Goal: Information Seeking & Learning: Learn about a topic

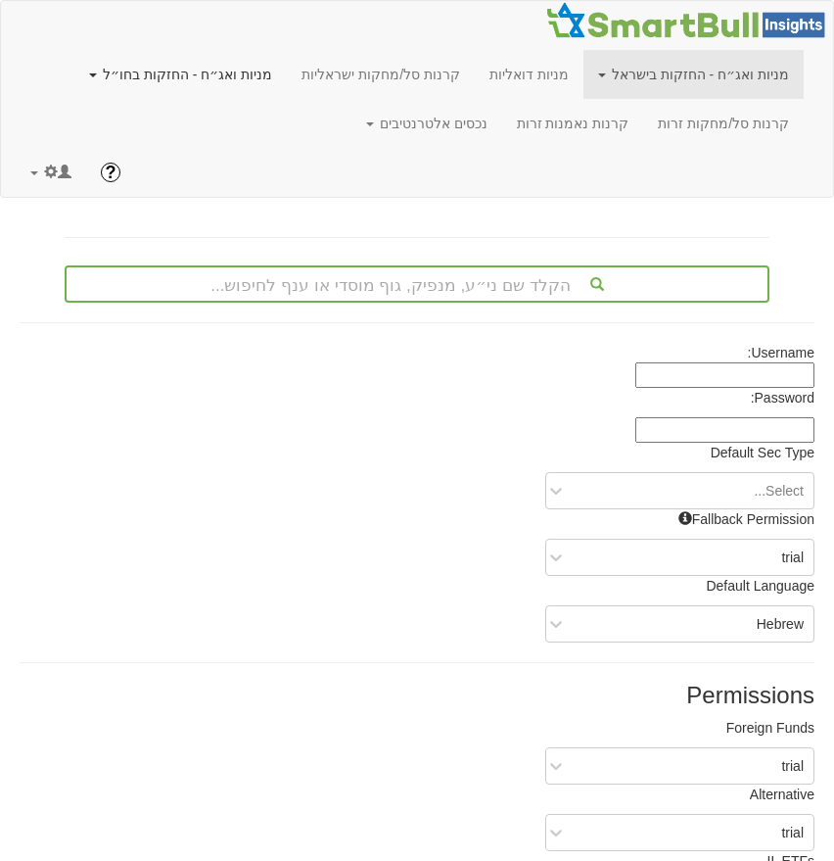
click at [265, 69] on link "מניות ואג״ח - החזקות בחו״ל" at bounding box center [180, 74] width 213 height 49
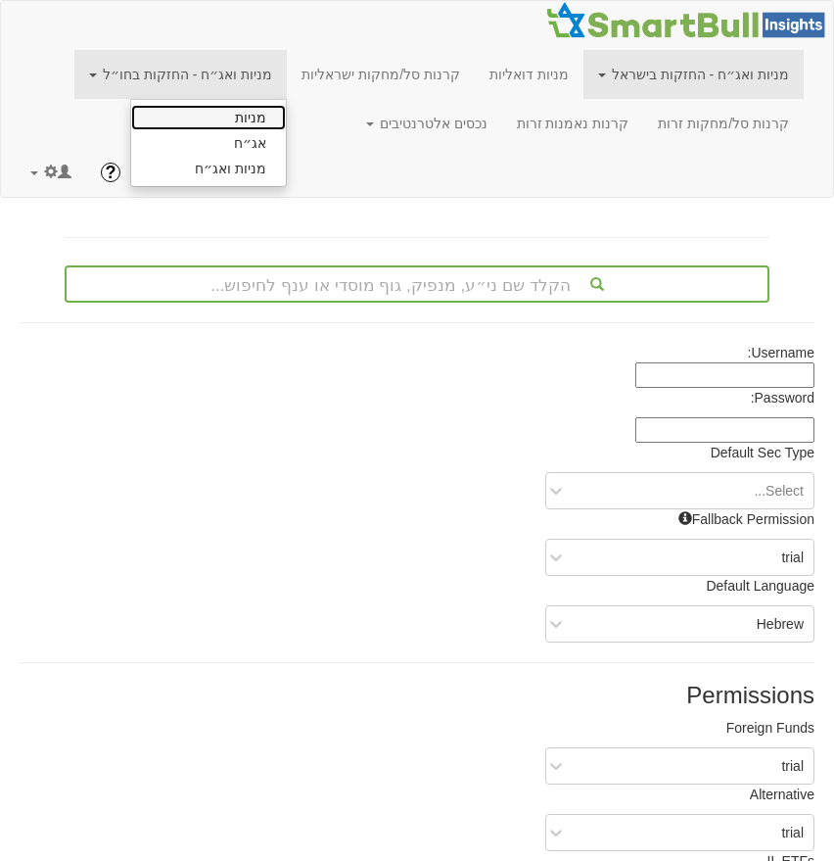
click at [281, 118] on link "מניות" at bounding box center [208, 117] width 155 height 25
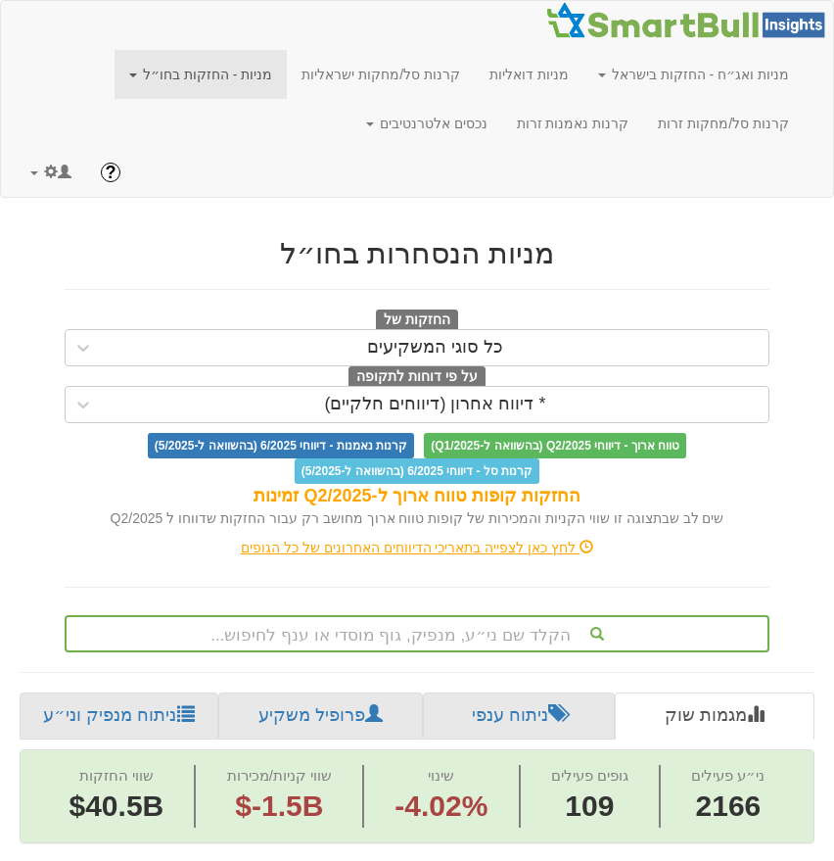
click at [455, 642] on div "הקלד שם ני״ע, מנפיק, גוף מוסדי או ענף לחיפוש..." at bounding box center [417, 633] width 705 height 37
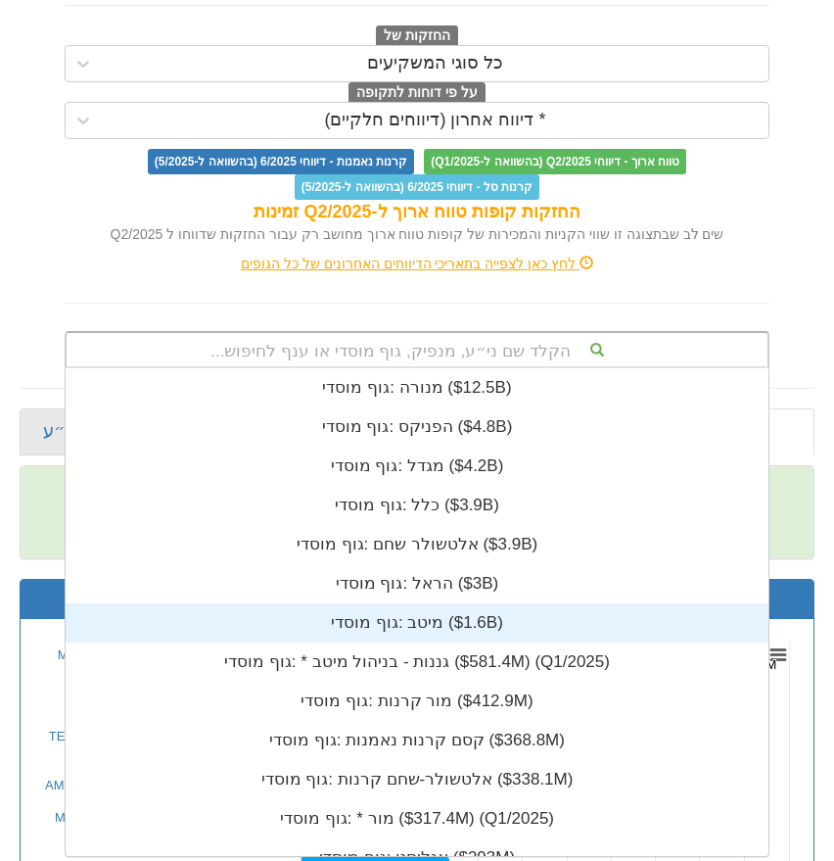
scroll to position [488, 0]
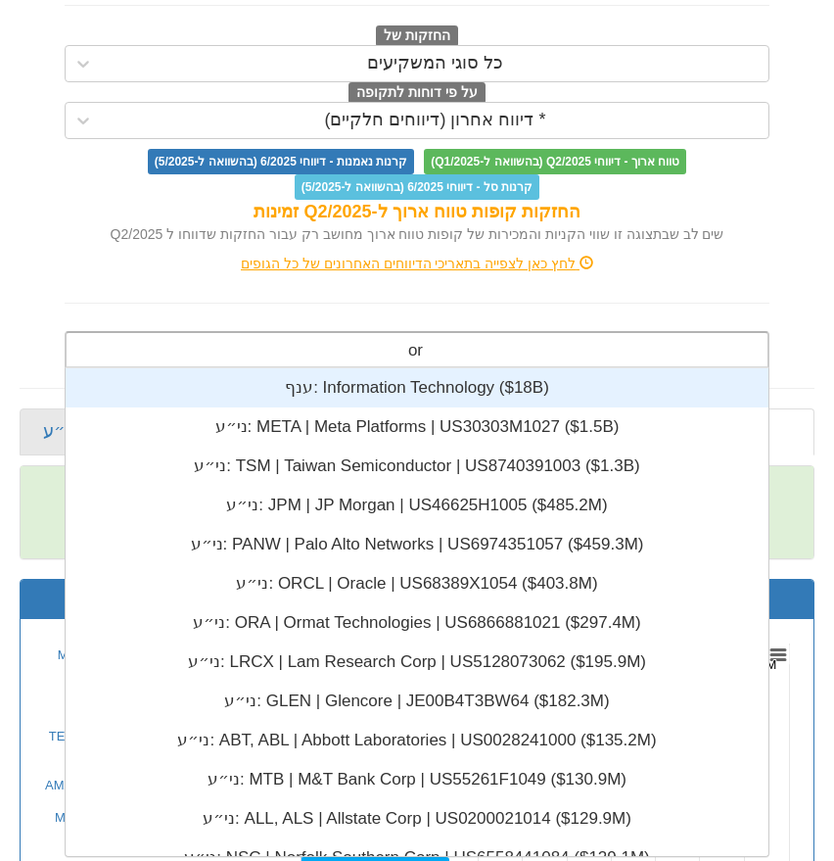
type input "orc"
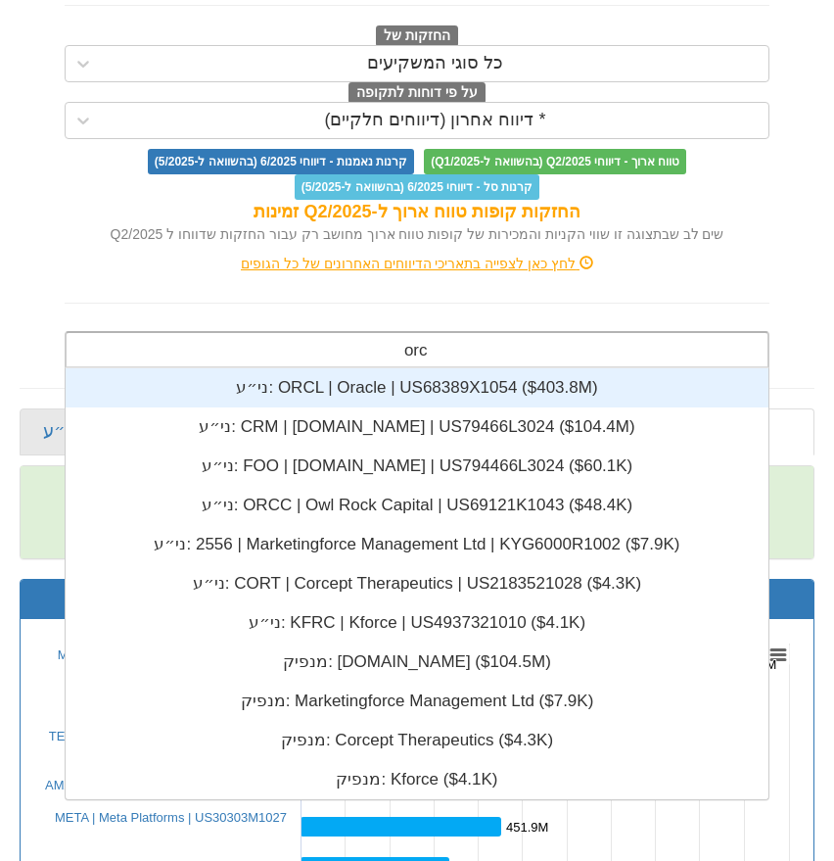
click at [366, 387] on div "ני״ע: ‎ORCL | Oracle | US68389X1054 ‎($403.8M)‏" at bounding box center [417, 387] width 703 height 39
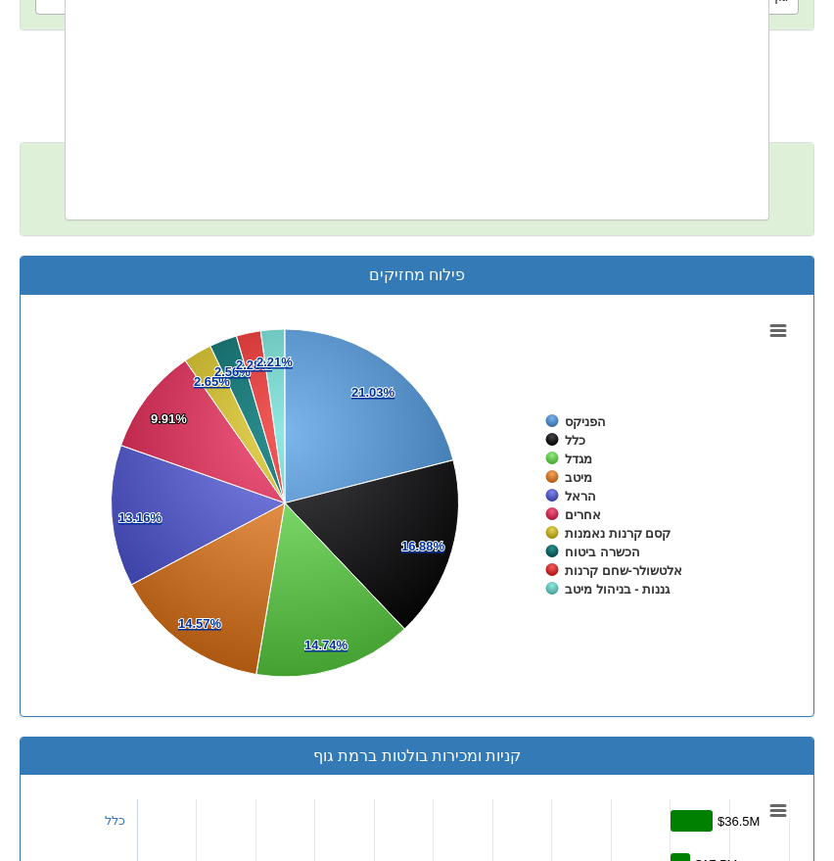
scroll to position [4936, 0]
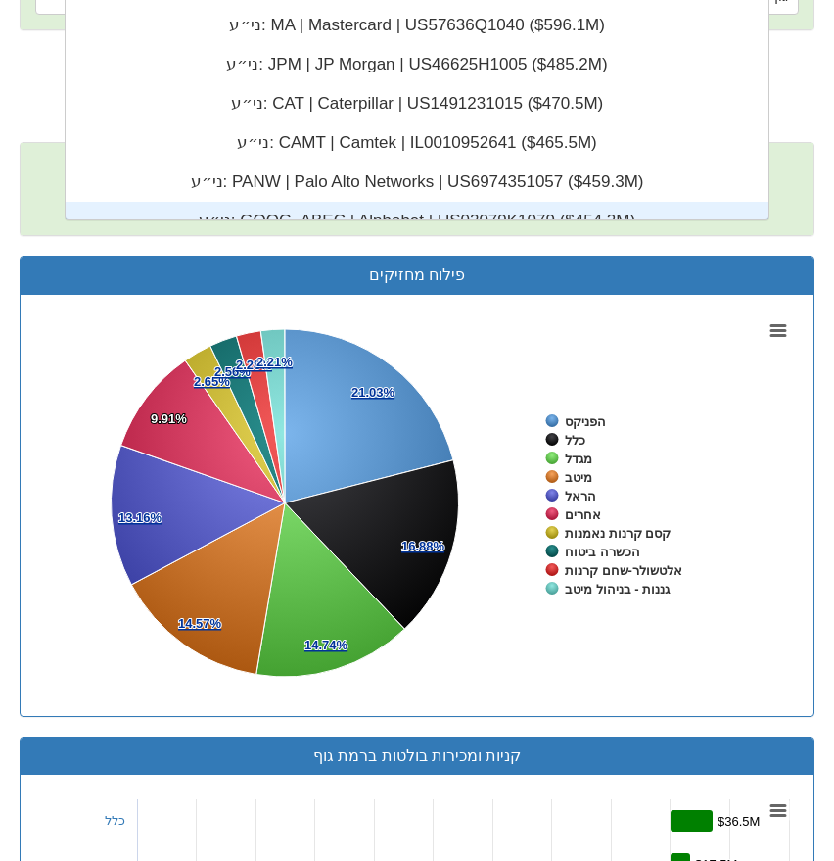
click at [828, 160] on div "מניות הנסחרות בחו״ל החזקות של כל סוגי המשקיעים על פי דוחות לתקופה * דיווח אחרון…" at bounding box center [417, 777] width 825 height 2961
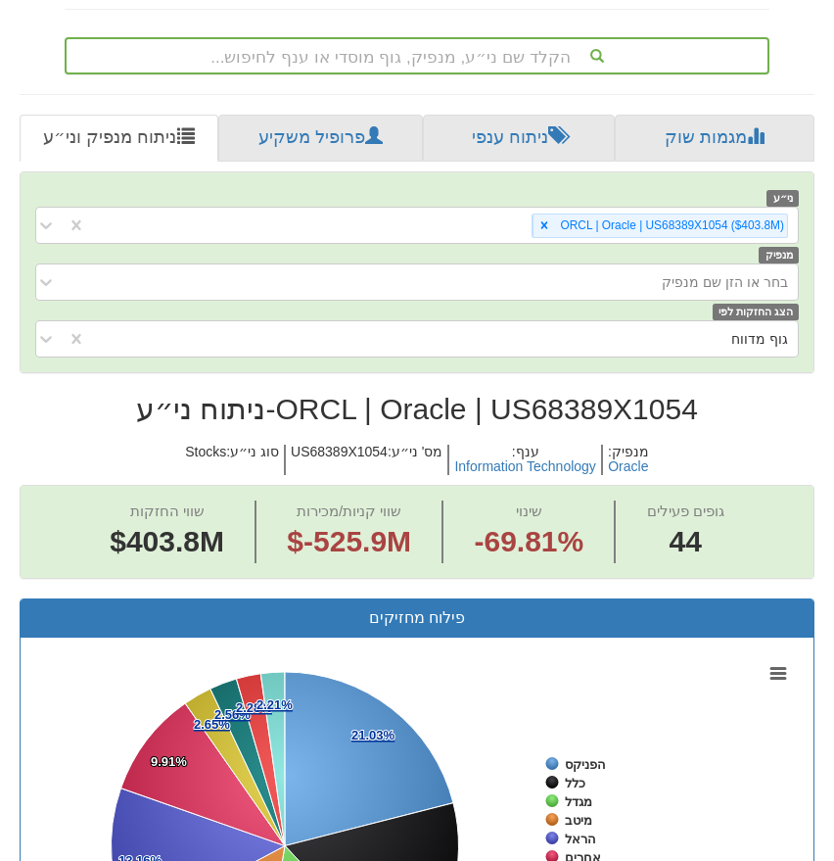
scroll to position [573, 0]
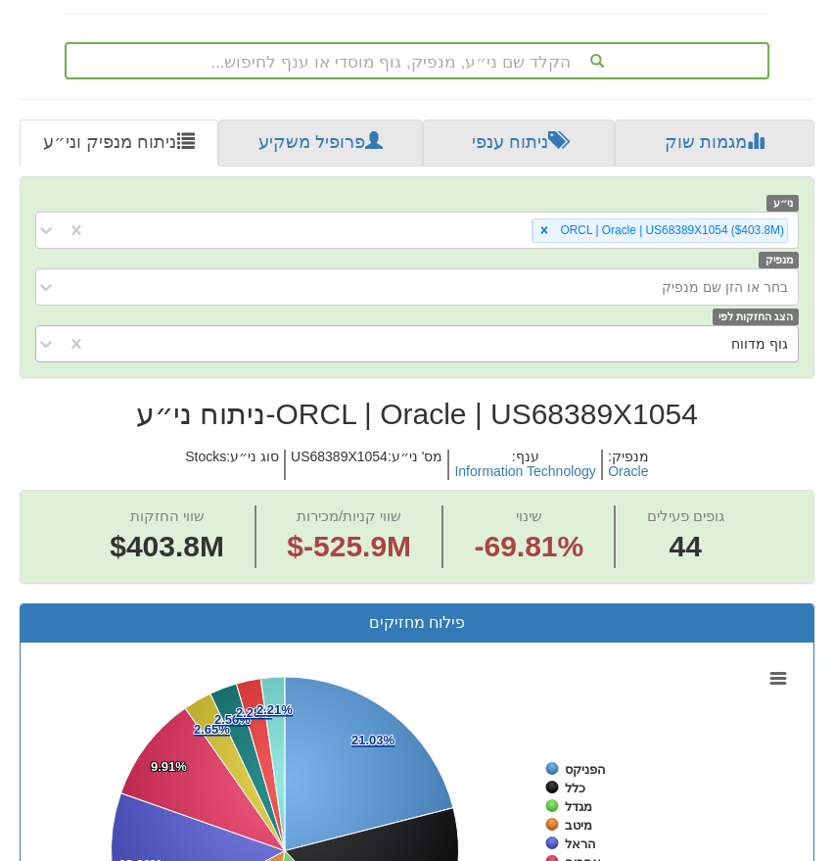
click at [673, 348] on div "גוף מדווח" at bounding box center [442, 343] width 712 height 31
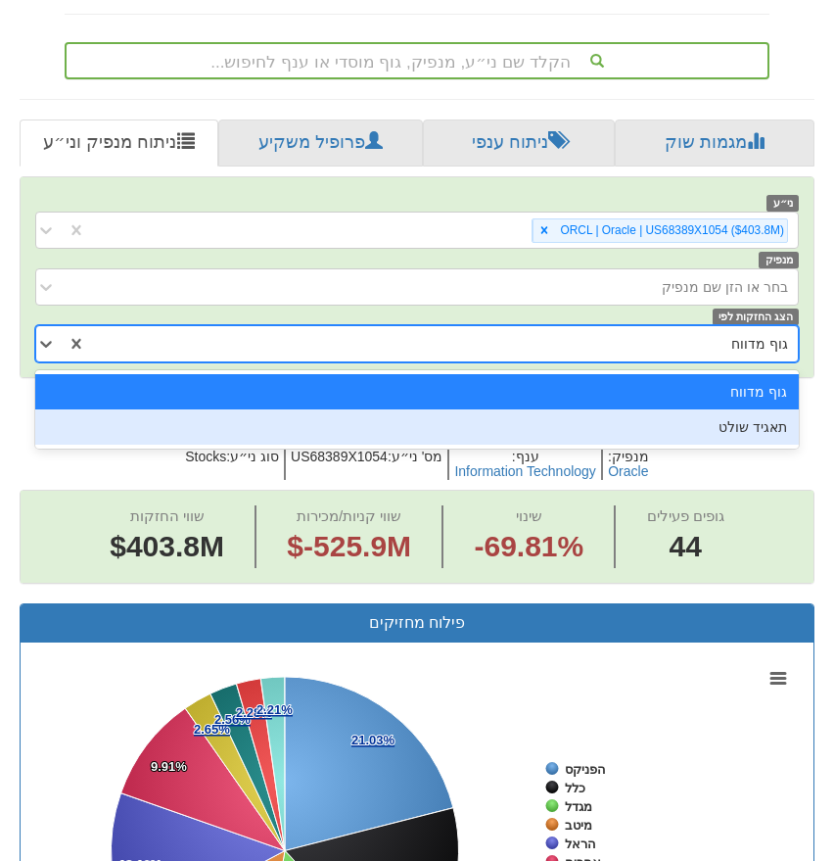
click at [727, 471] on span "מנפיק : Oracle ענף : Information Technology מס' ני״ע : US68389X1054 סוג ני״ע : …" at bounding box center [417, 465] width 795 height 50
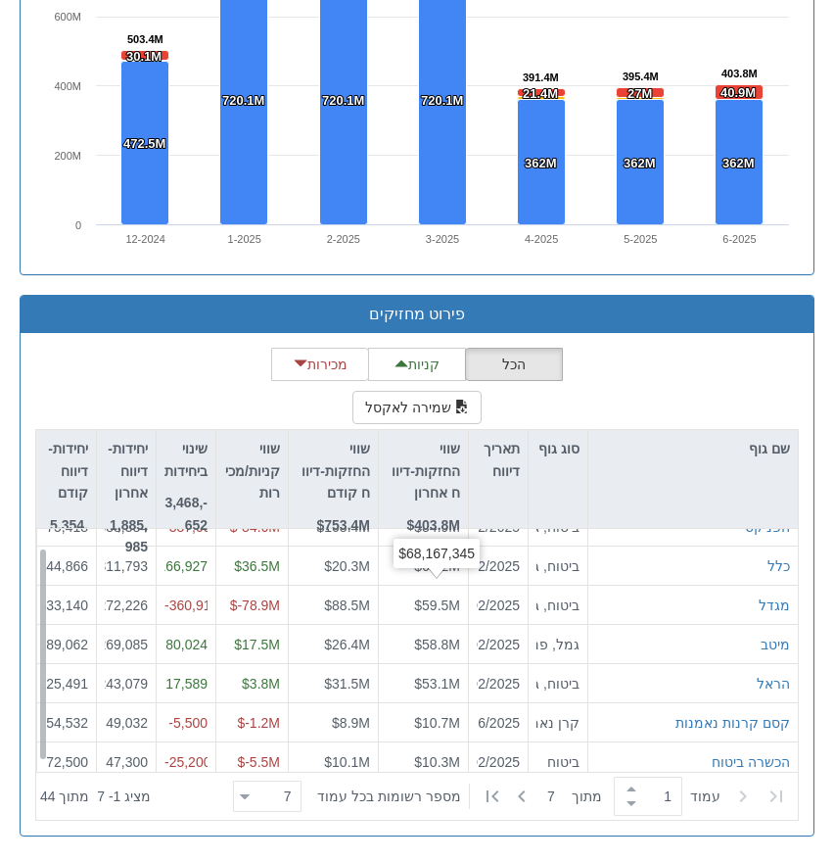
scroll to position [31, 0]
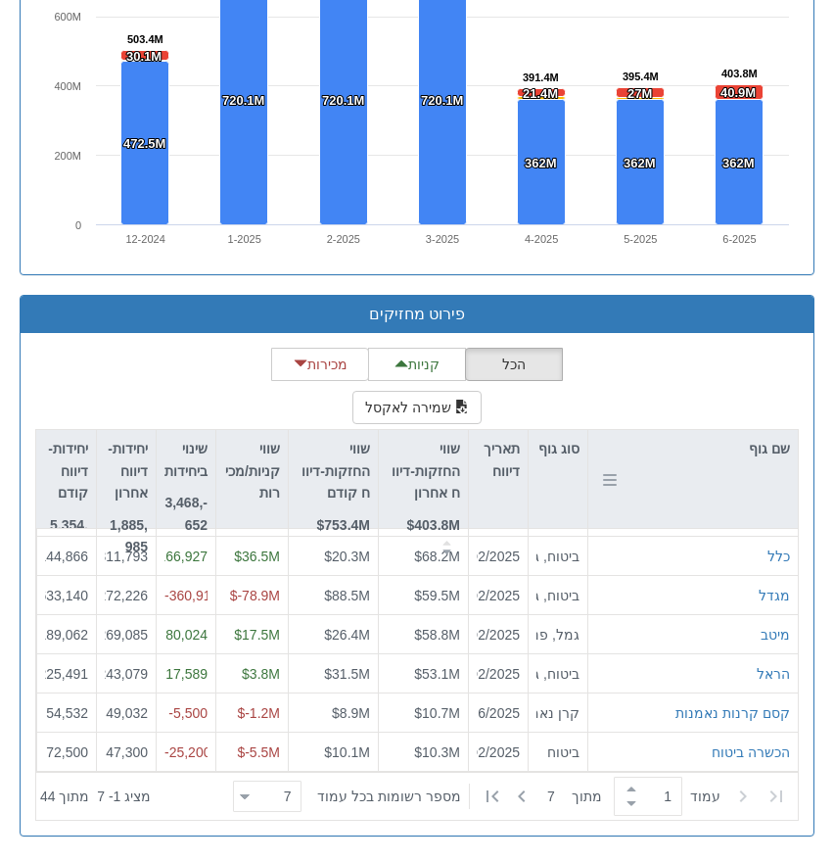
click at [733, 444] on div at bounding box center [736, 451] width 25 height 14
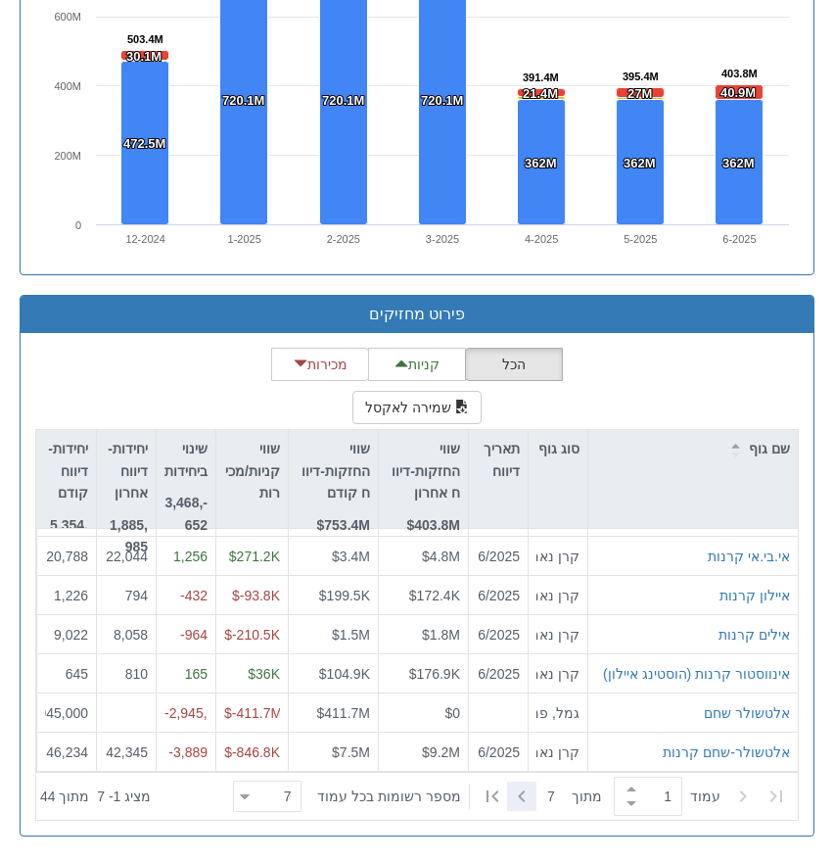
click at [534, 789] on icon at bounding box center [522, 796] width 24 height 24
type input "2"
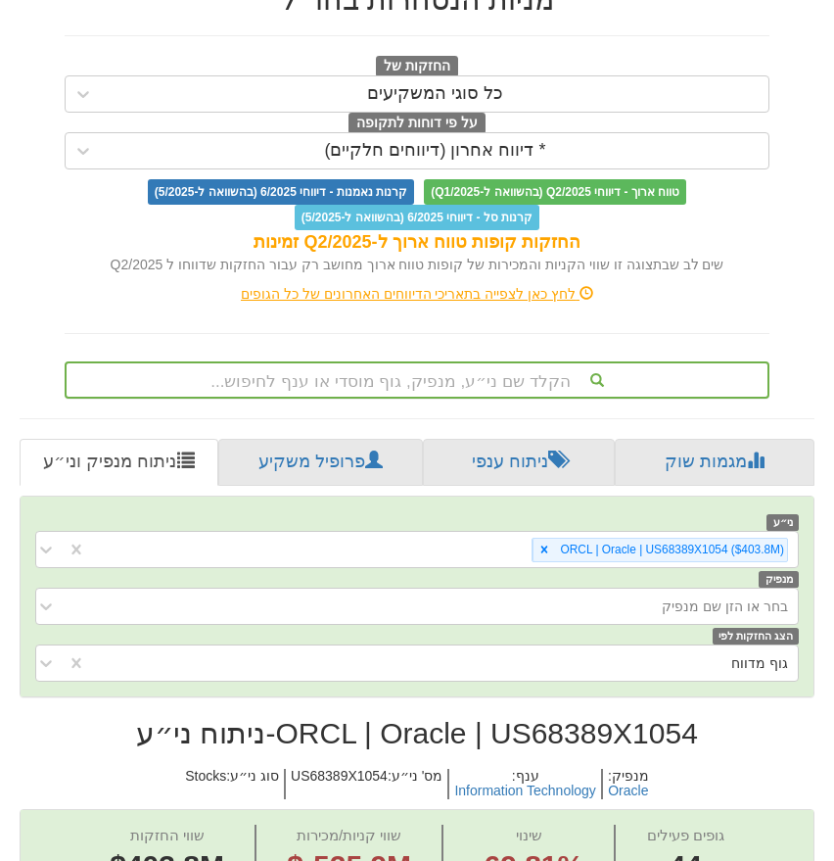
scroll to position [255, 0]
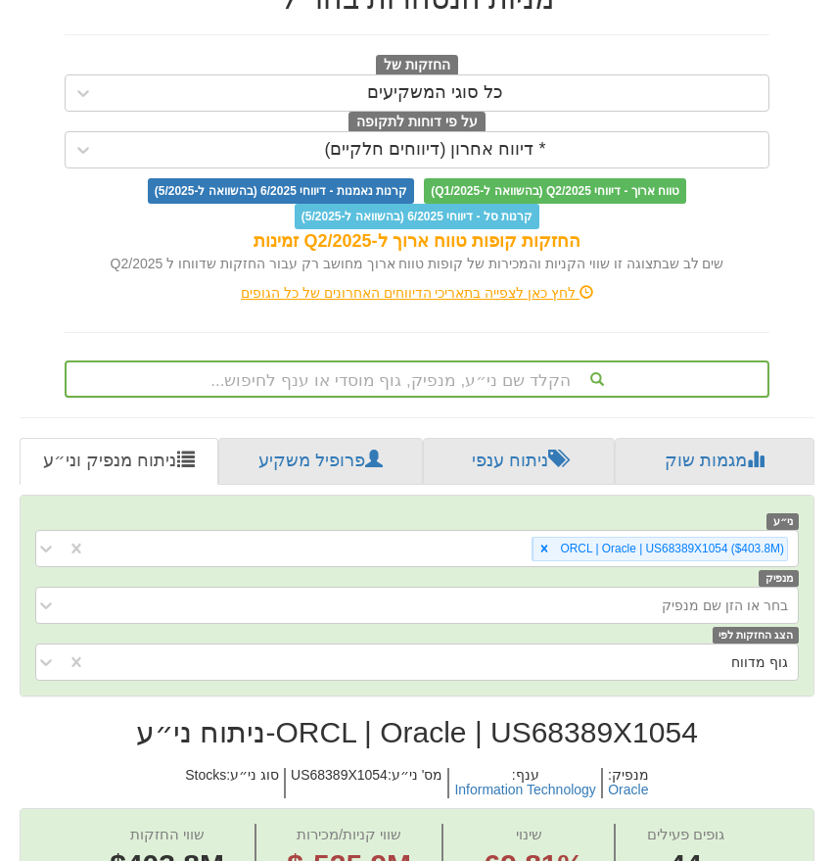
click at [610, 735] on h2 "ORCL | Oracle | US68389X1054 - ניתוח ני״ע" at bounding box center [417, 732] width 795 height 32
copy h2 "US68389X1054"
click at [549, 171] on div "החזקות של כל סוגי המשקיעים על פי דוחות לתקופה * דיווח אחרון (דיווחים חלקיים) טו…" at bounding box center [417, 142] width 705 height 174
click at [549, 141] on div "* דיווח אחרון (דיווחים חלקיים)" at bounding box center [435, 149] width 667 height 31
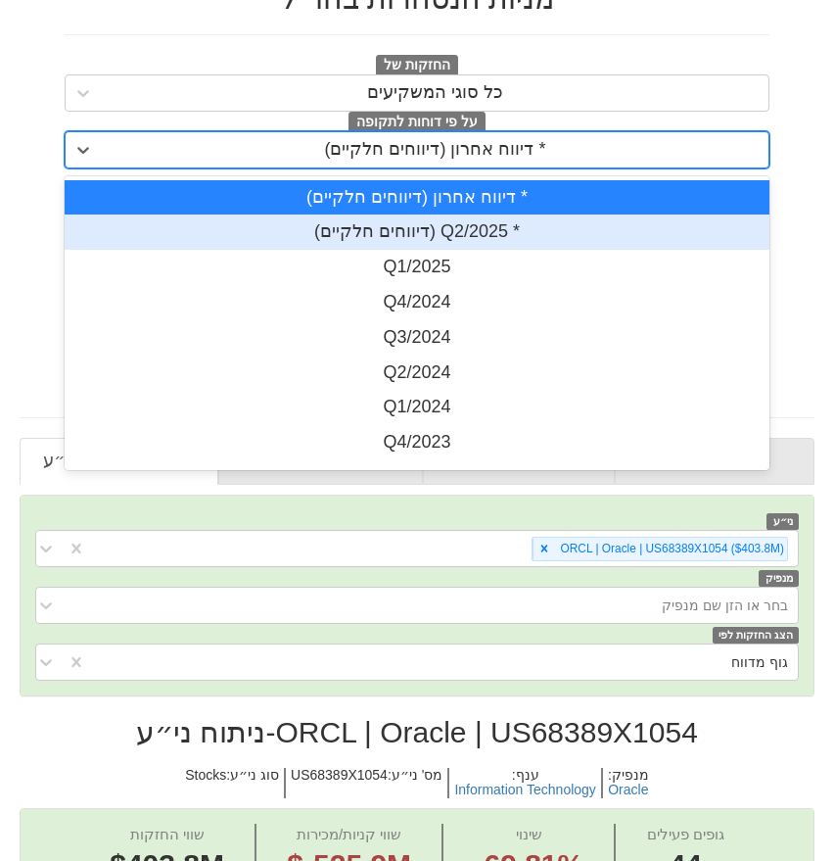
click at [530, 235] on div "* Q2/2025 (דיווחים חלקיים)" at bounding box center [417, 231] width 705 height 35
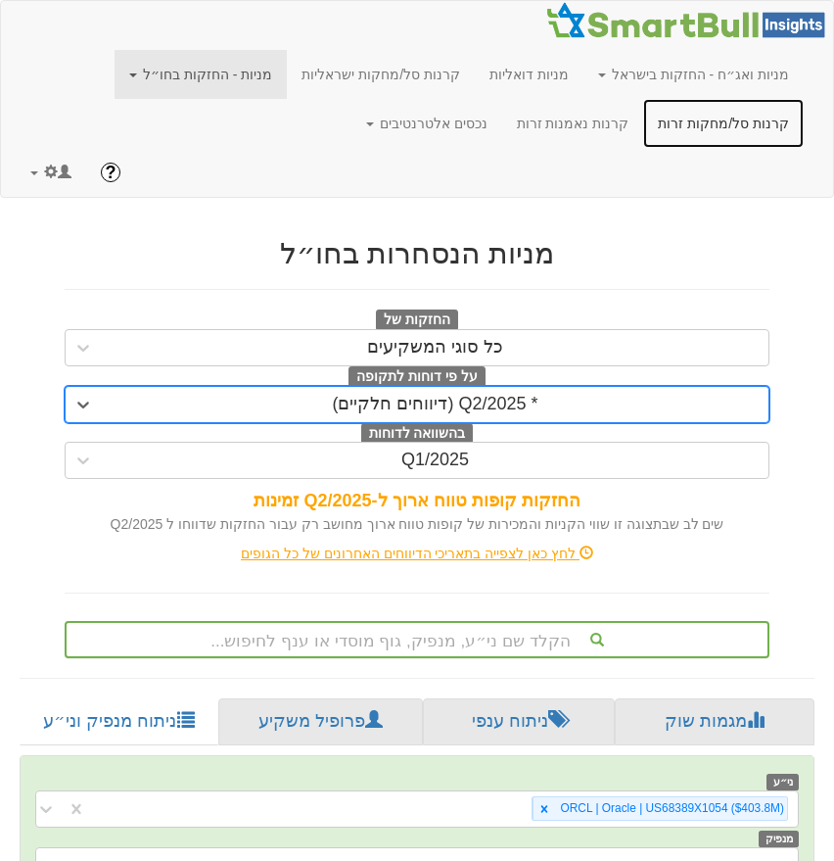
click at [768, 123] on link "קרנות סל/מחקות זרות" at bounding box center [723, 123] width 161 height 49
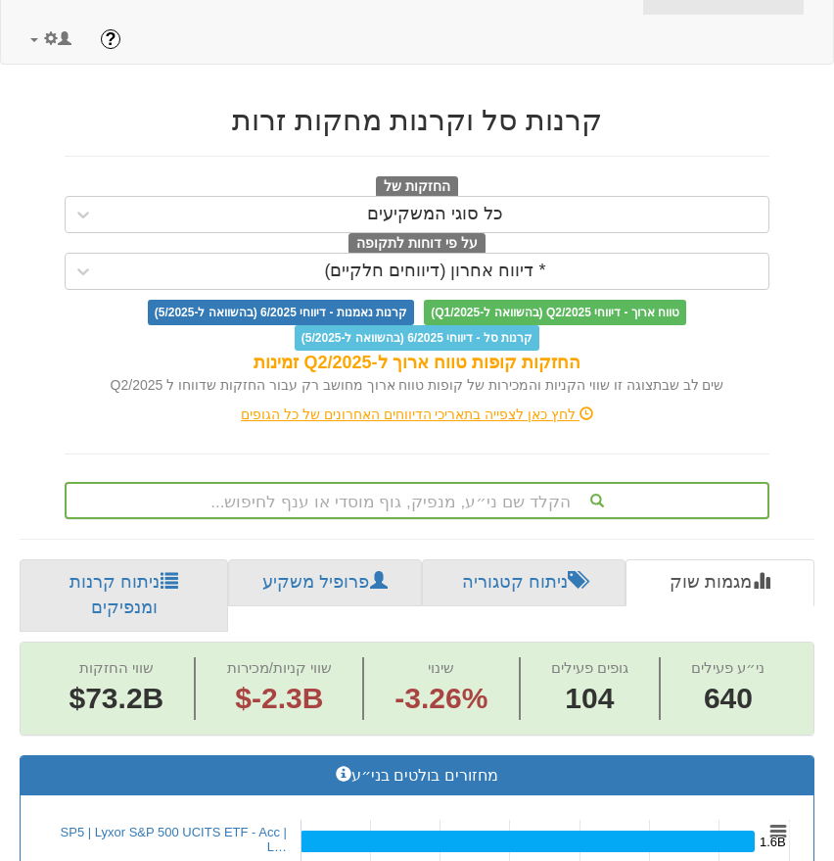
scroll to position [284, 0]
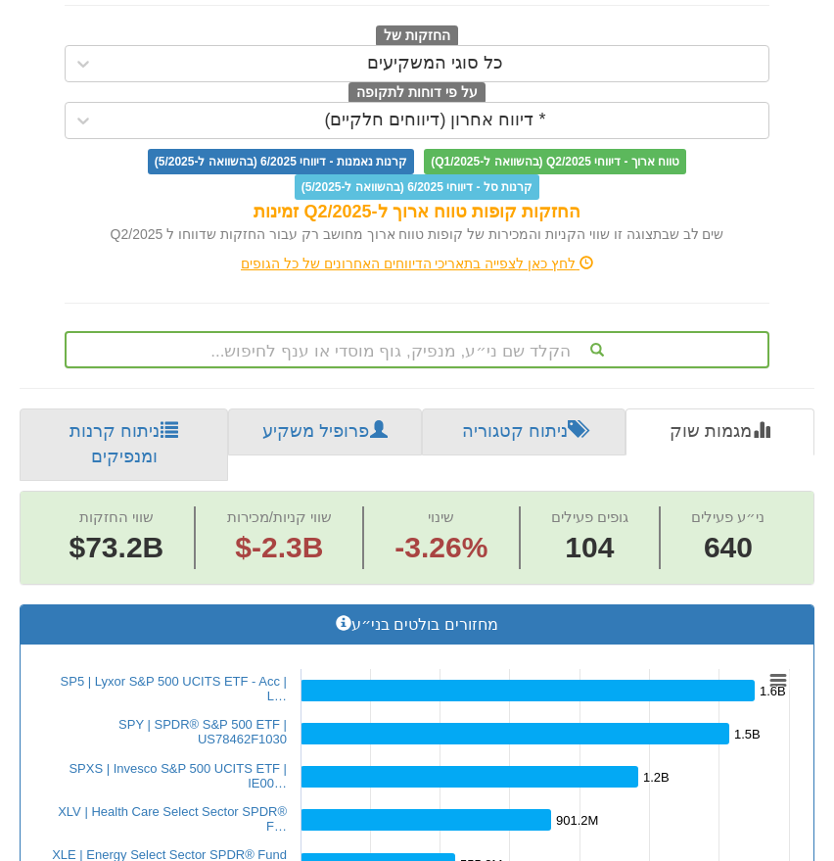
click at [487, 368] on div "הקלד שם ני״ע, מנפיק, גוף מוסדי או ענף לחיפוש..." at bounding box center [417, 349] width 705 height 37
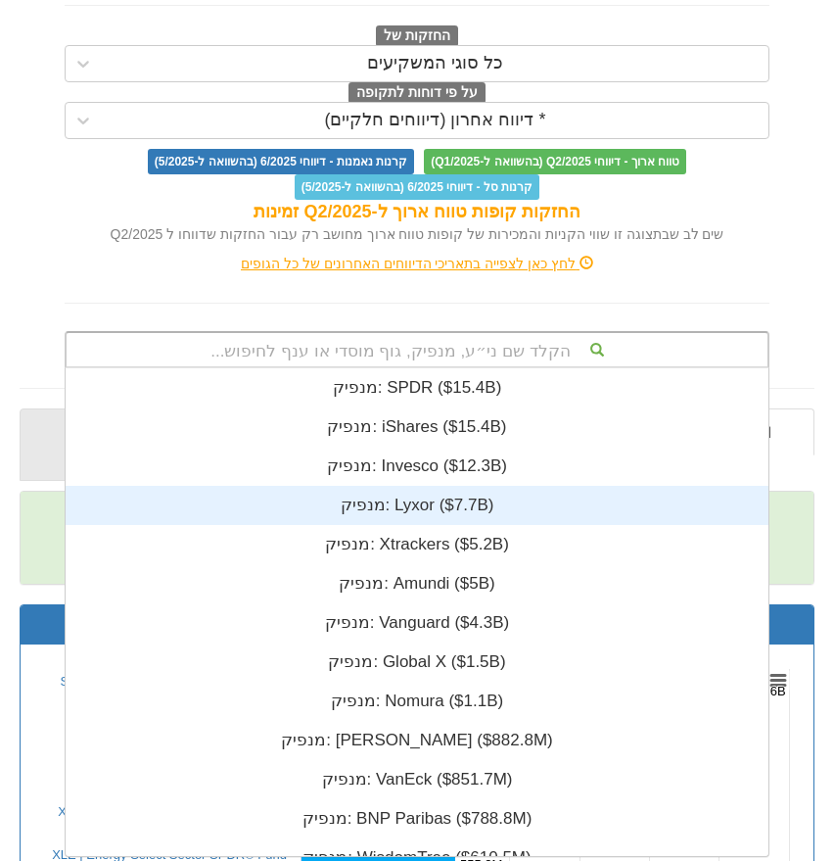
scroll to position [488, 0]
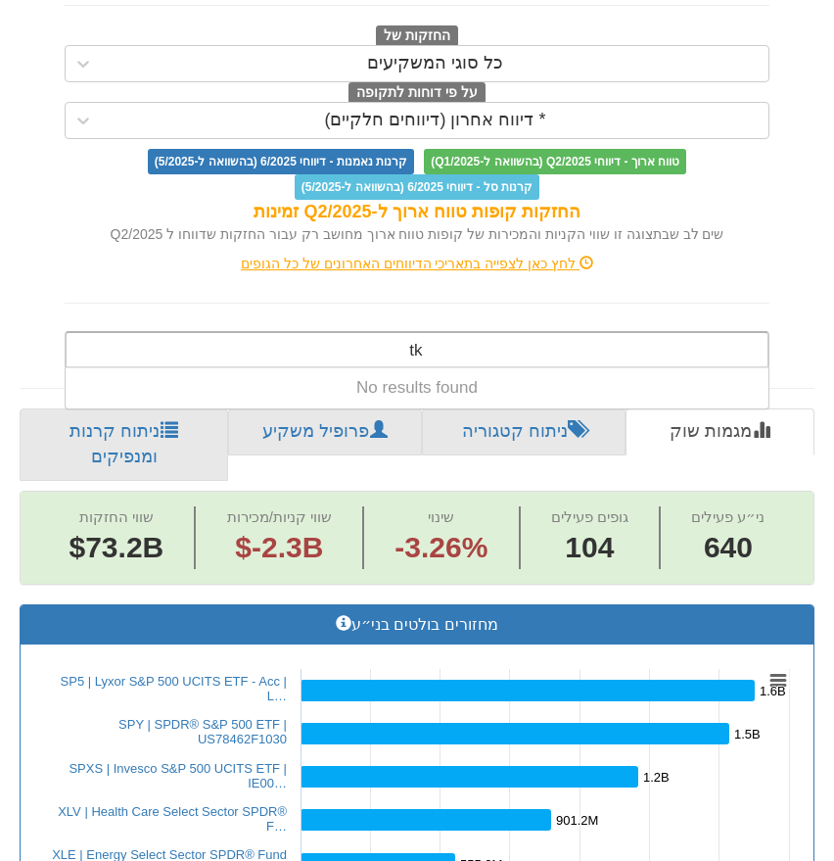
type input "t"
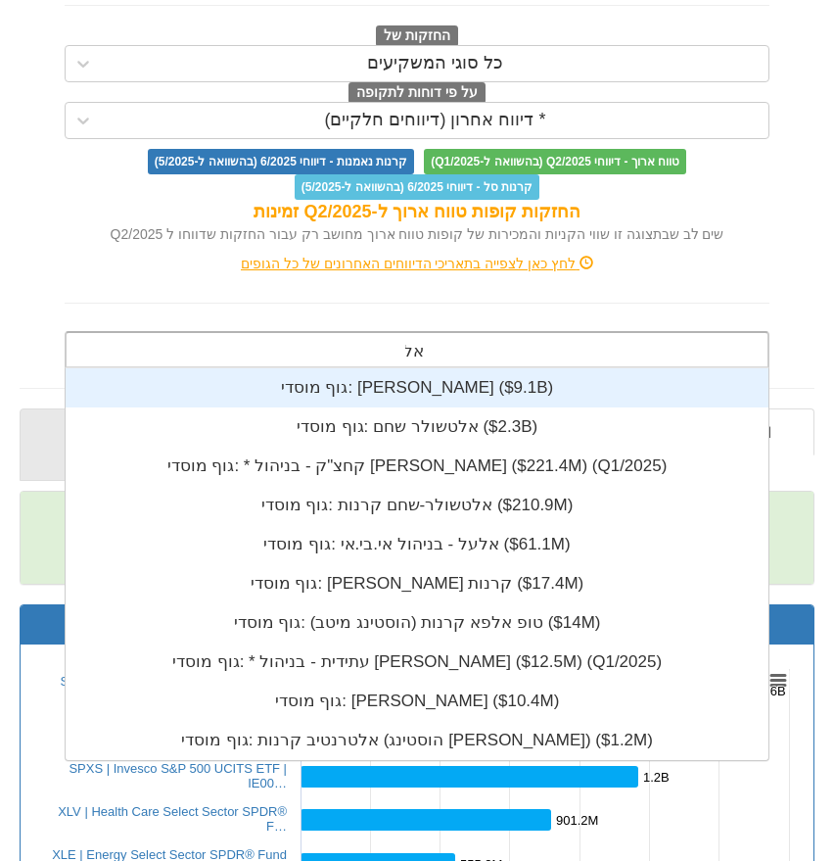
type input "אלט"
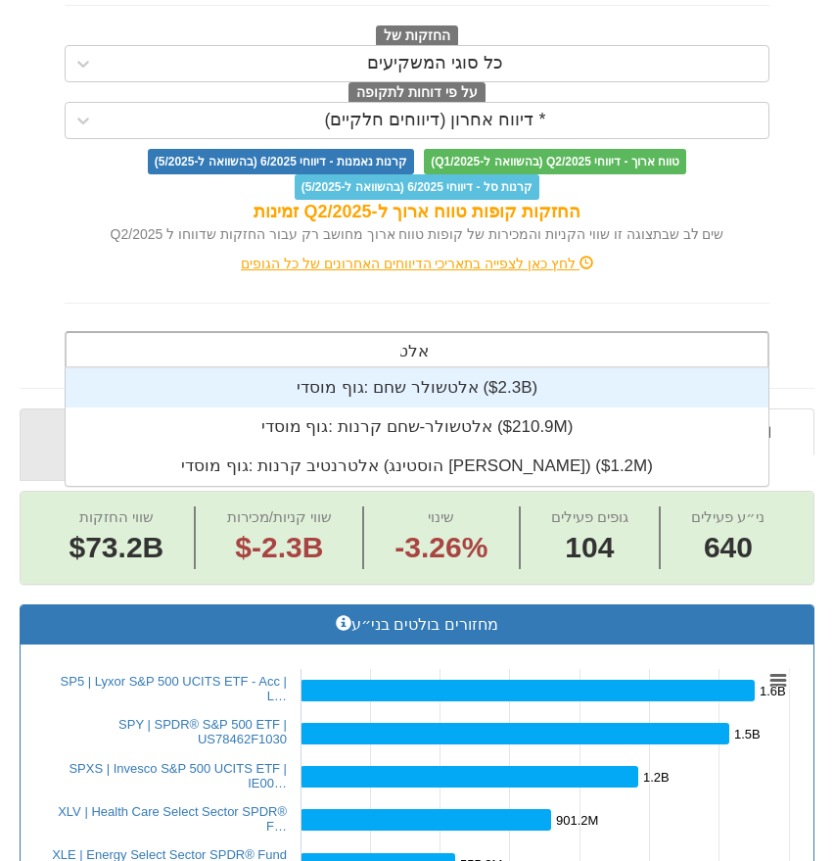
scroll to position [118, 0]
click at [355, 386] on div "גוף מוסדי: ‎אלטשולר שחם ‎($2.3B)‏" at bounding box center [417, 387] width 703 height 39
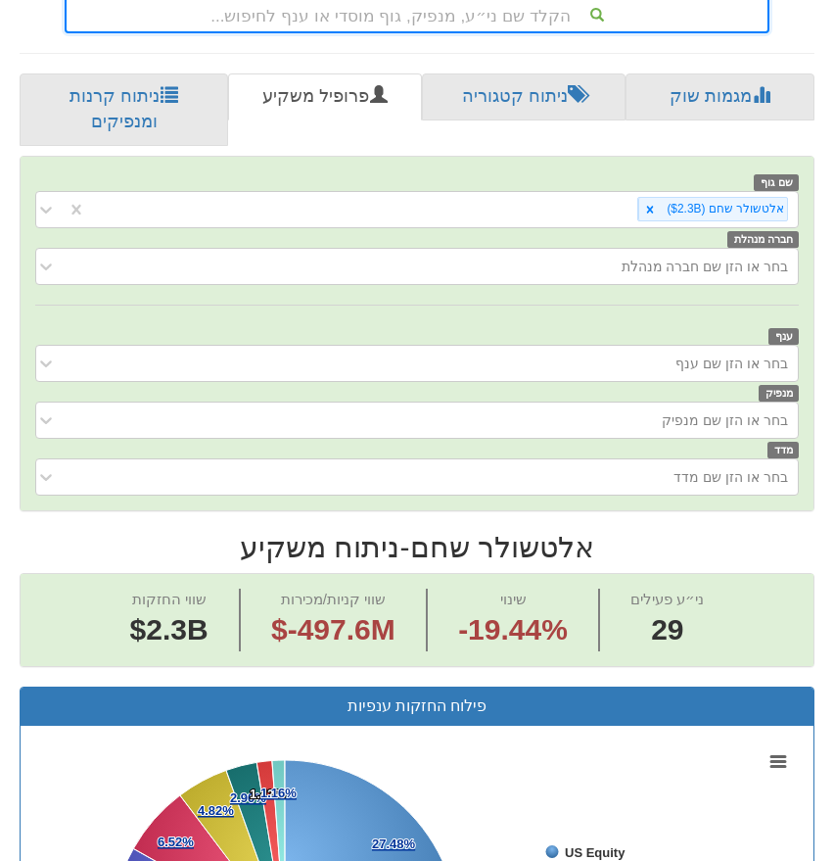
scroll to position [619, 0]
click at [716, 354] on div "בחר או הזן שם ענף" at bounding box center [732, 364] width 113 height 20
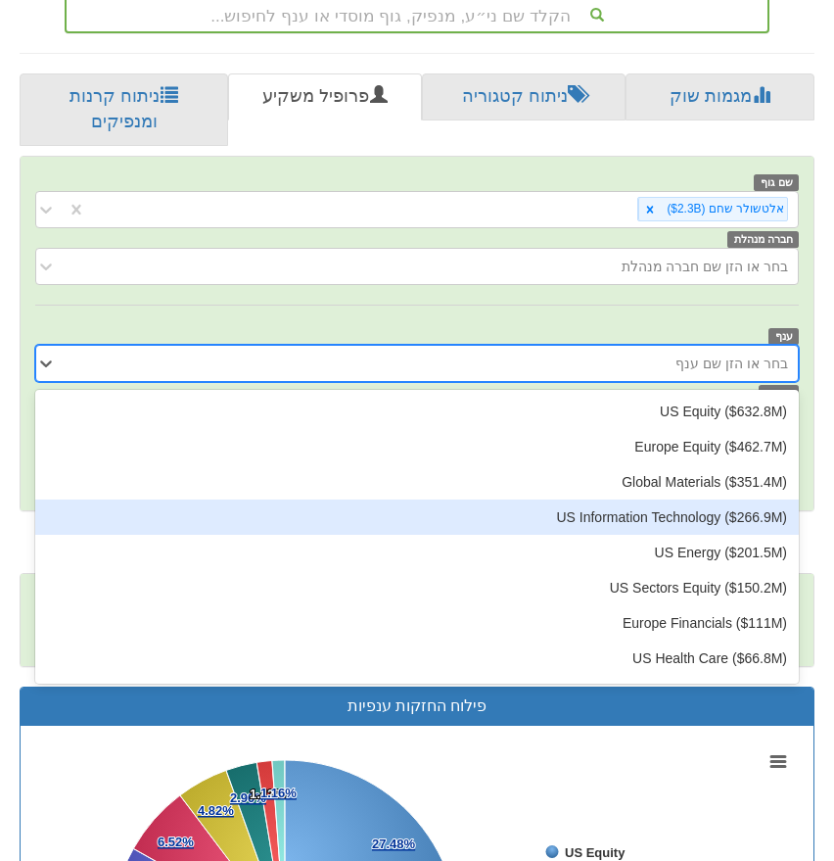
click at [683, 502] on div "US Information Technology ‎($266.9M‎)‎" at bounding box center [417, 516] width 764 height 35
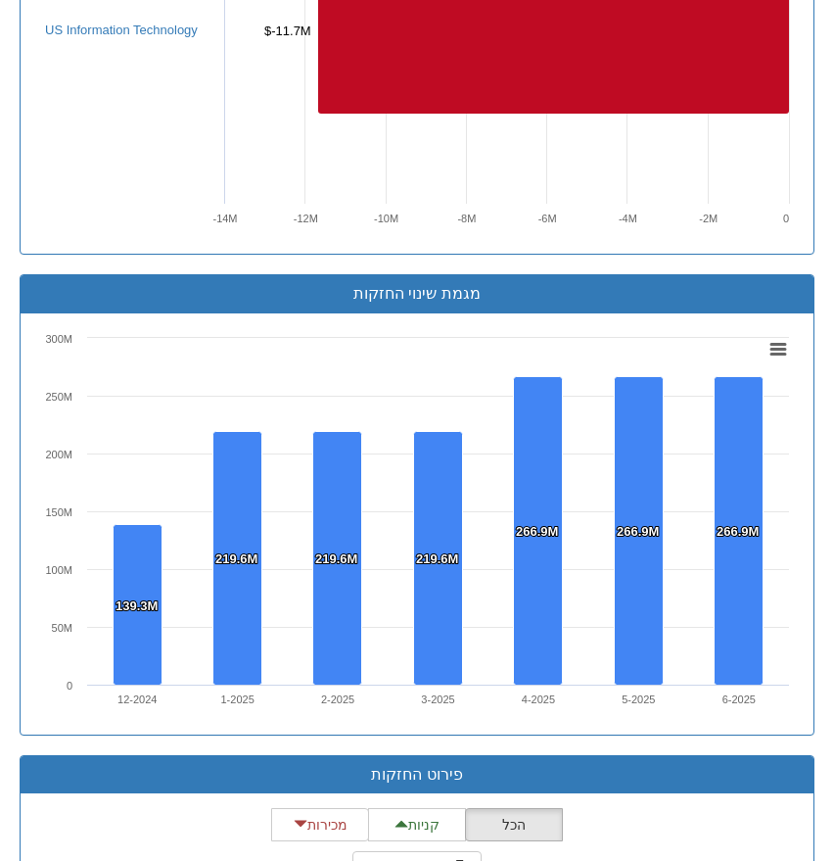
scroll to position [2037, 0]
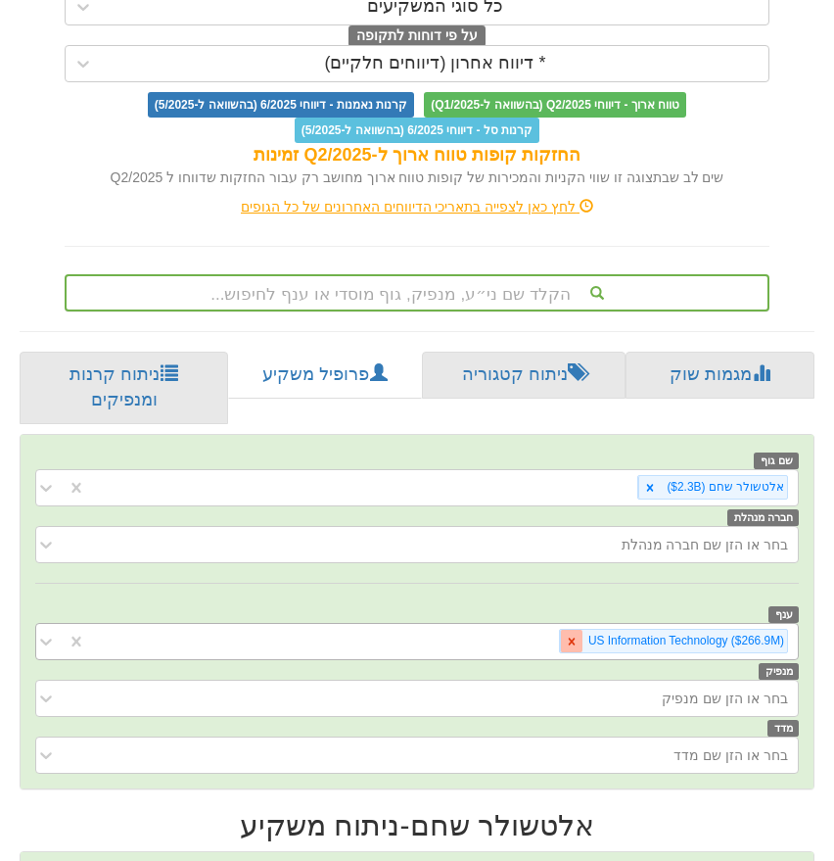
click at [565, 635] on icon at bounding box center [572, 642] width 14 height 14
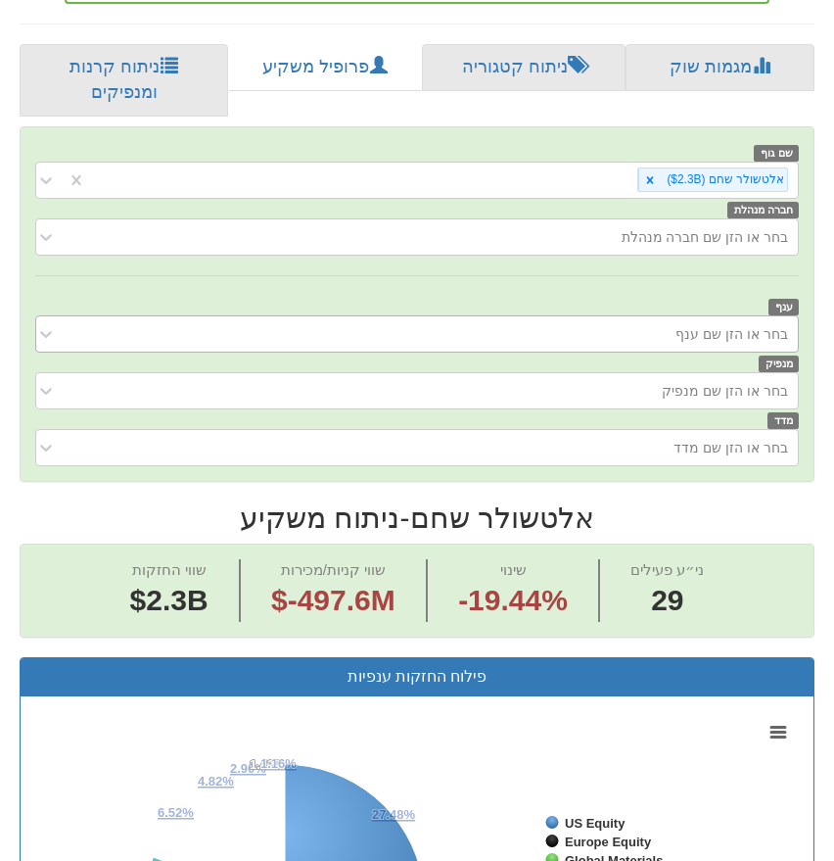
scroll to position [651, 0]
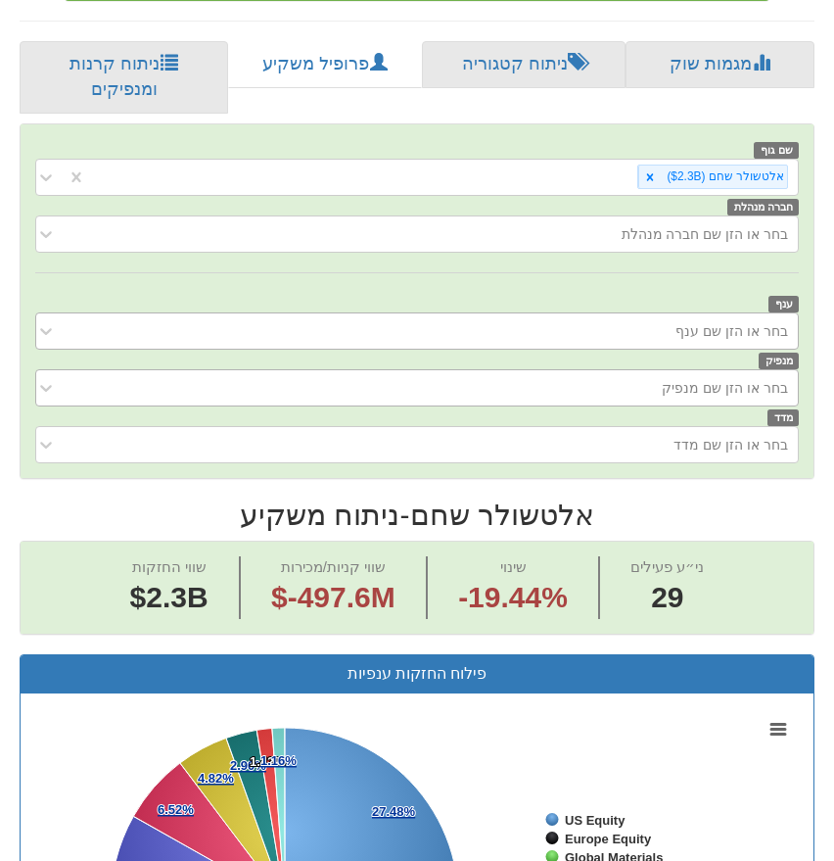
click at [673, 378] on div "בחר או הזן שם מנפיק" at bounding box center [725, 388] width 126 height 20
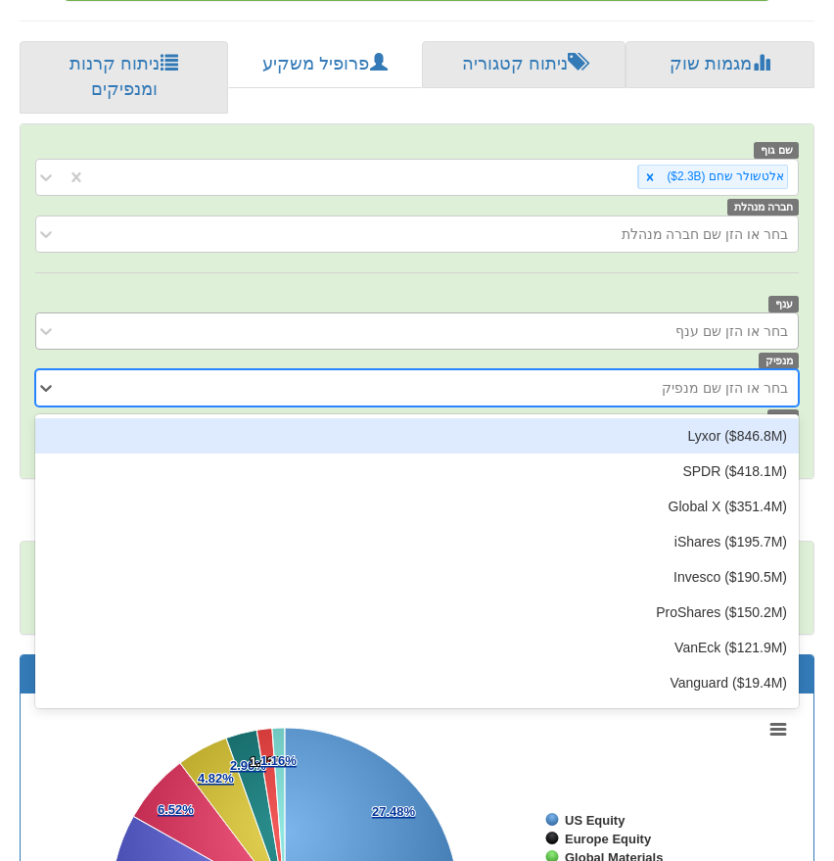
click at [683, 326] on div "בחר או הזן שם ענף" at bounding box center [417, 330] width 764 height 37
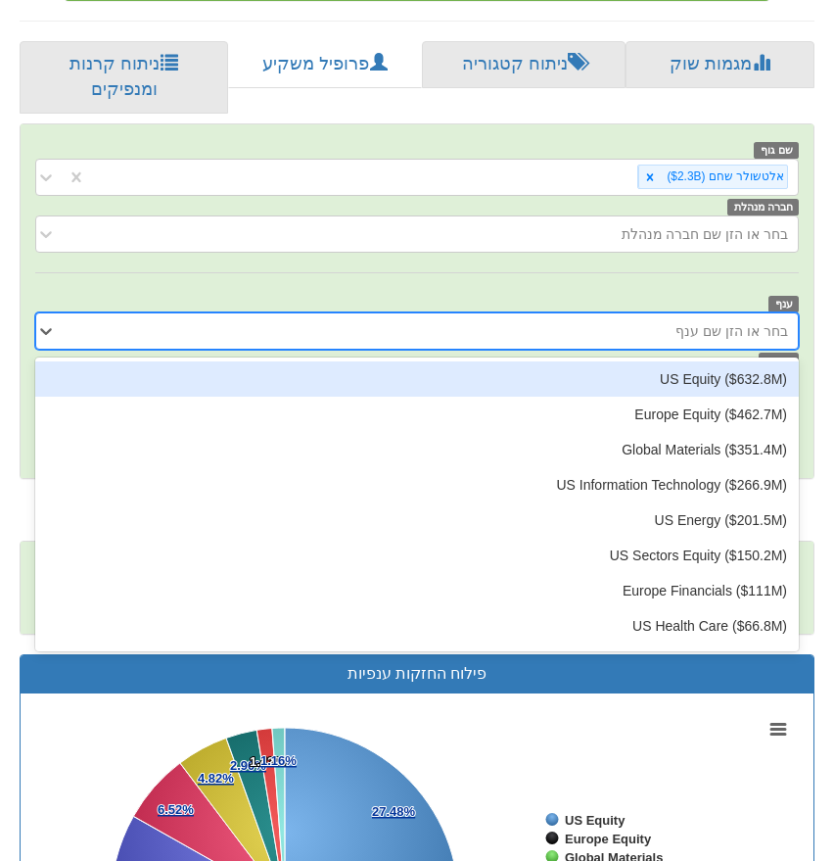
click at [686, 361] on div "US Equity ‎($632.8M‎)‎" at bounding box center [417, 378] width 764 height 35
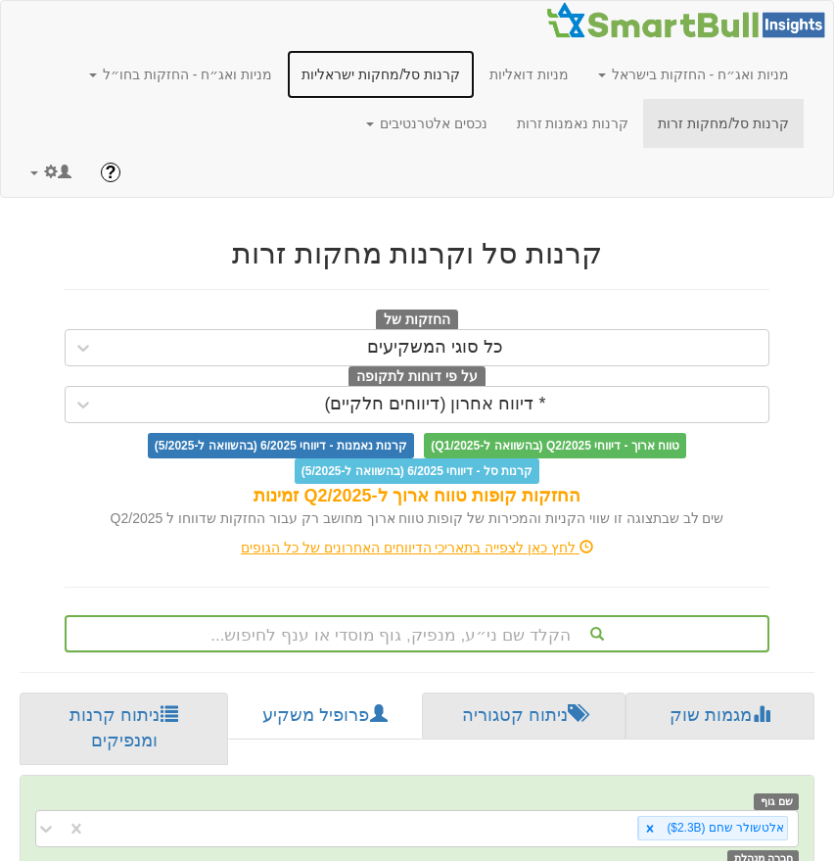
click at [364, 80] on link "קרנות סל/מחקות ישראליות" at bounding box center [381, 74] width 188 height 49
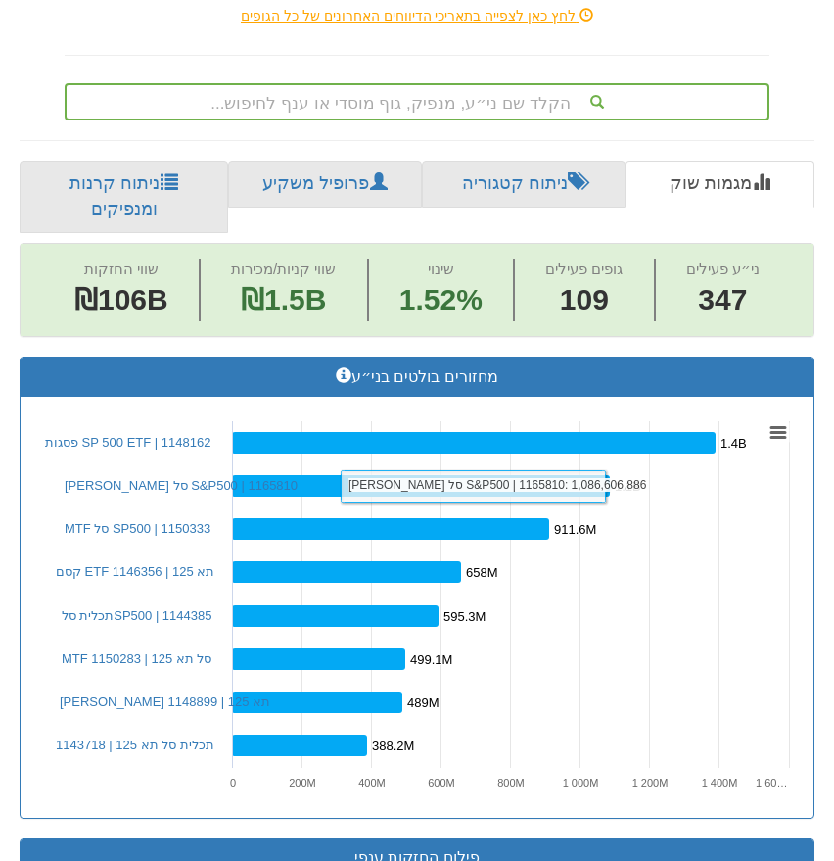
scroll to position [536, 0]
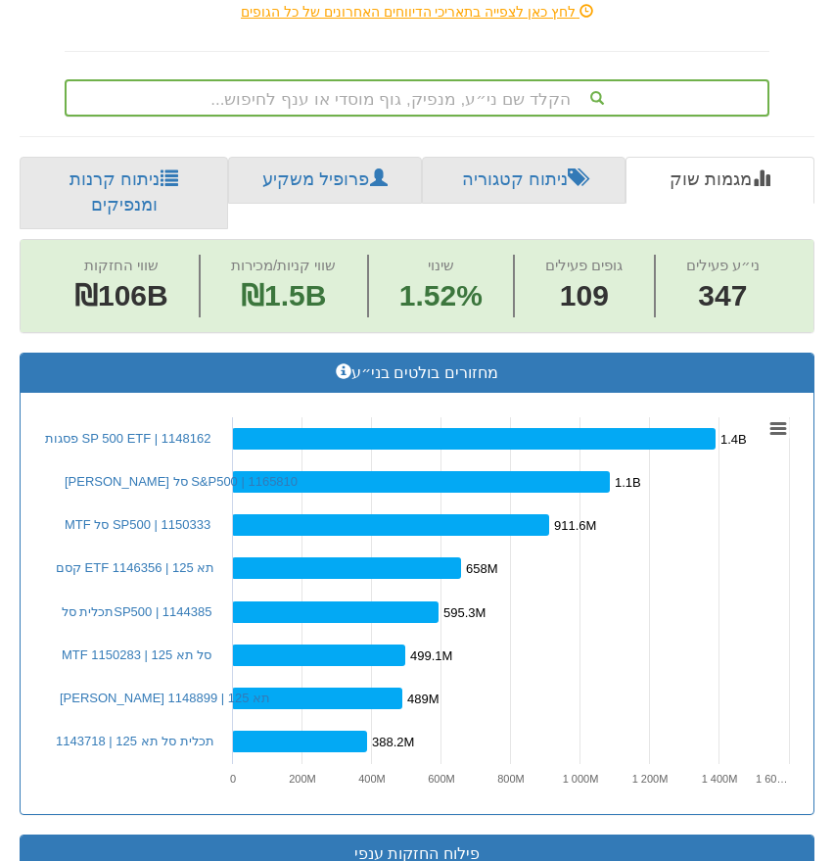
click at [525, 100] on div "הקלד שם ני״ע, מנפיק, גוף מוסדי או ענף לחיפוש..." at bounding box center [417, 97] width 701 height 33
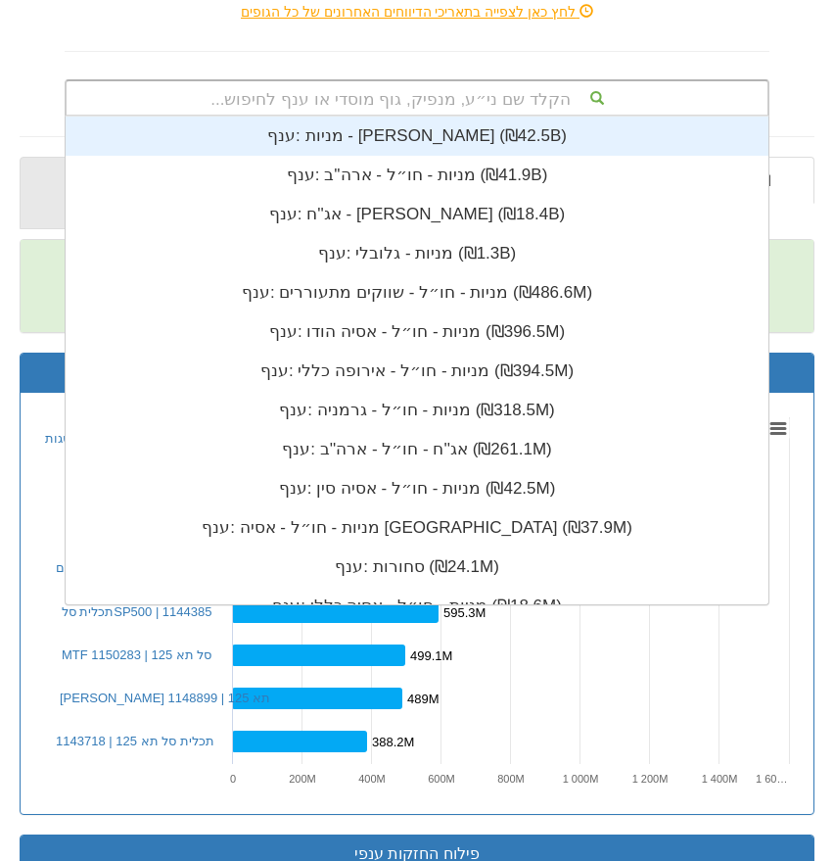
scroll to position [1, 0]
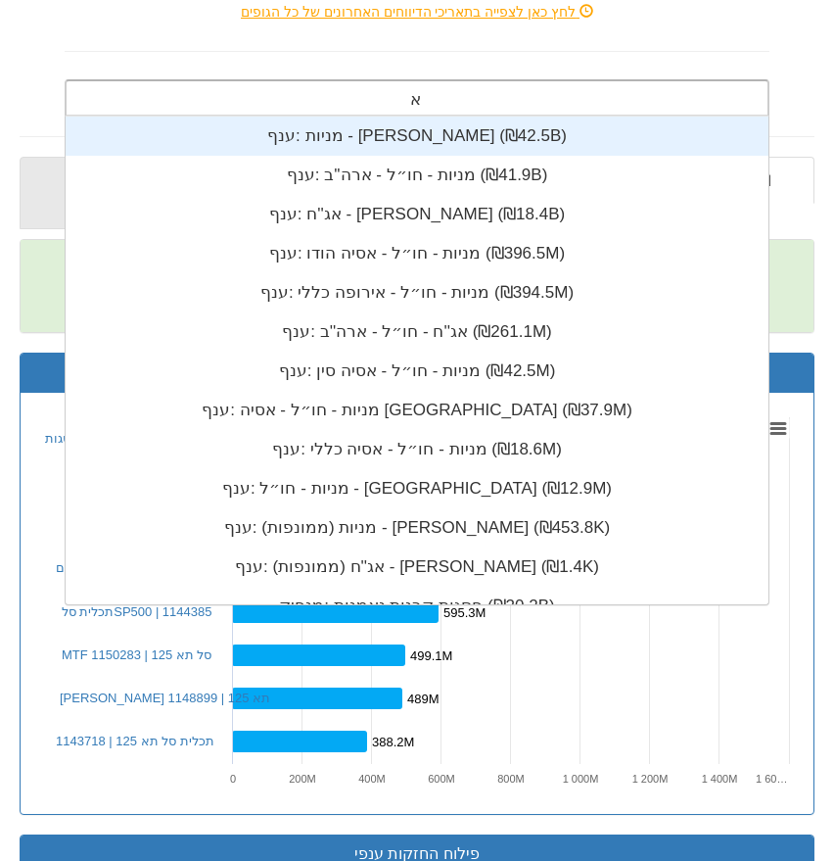
type input "אלט"
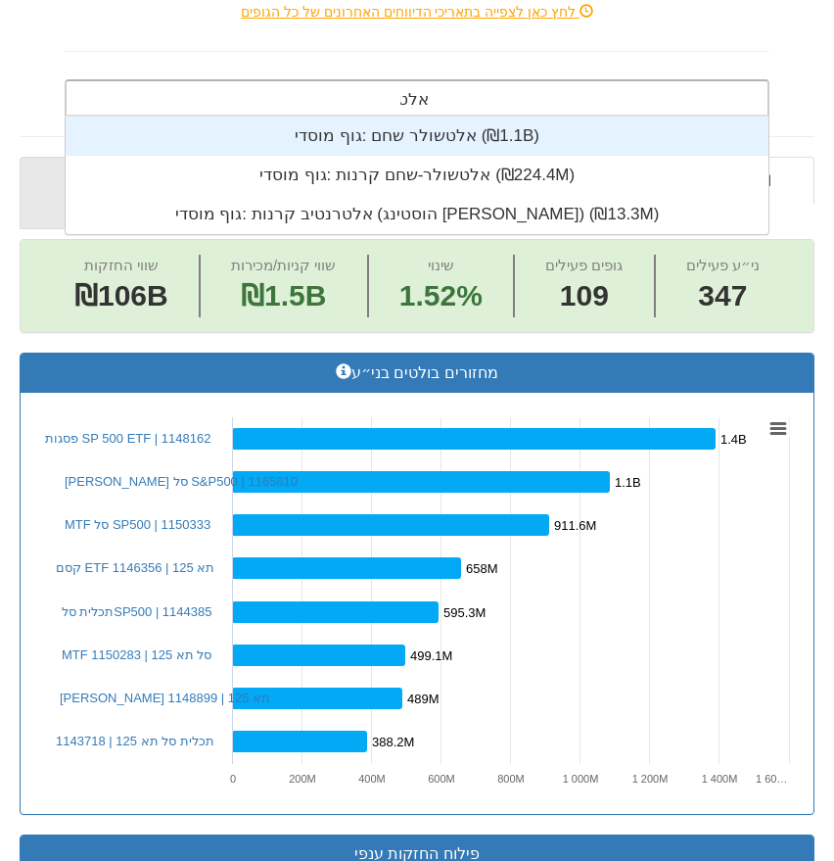
scroll to position [118, 0]
click at [515, 139] on div "גוף מוסדי: ‎אלטשולר שחם ‎(₪1.1B)‏" at bounding box center [417, 136] width 703 height 39
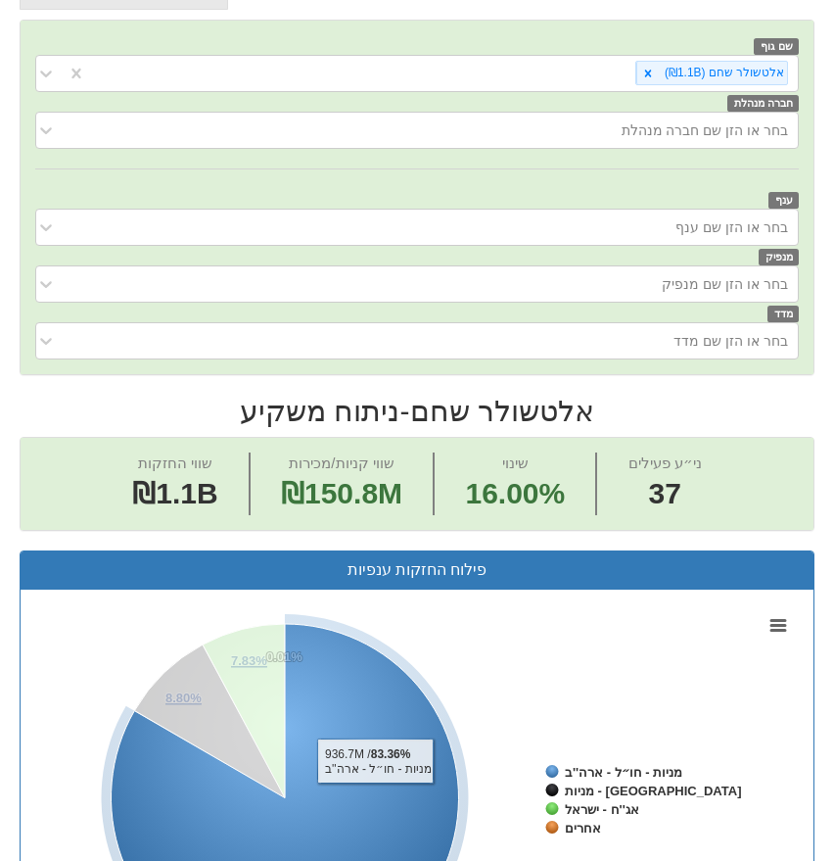
scroll to position [733, 0]
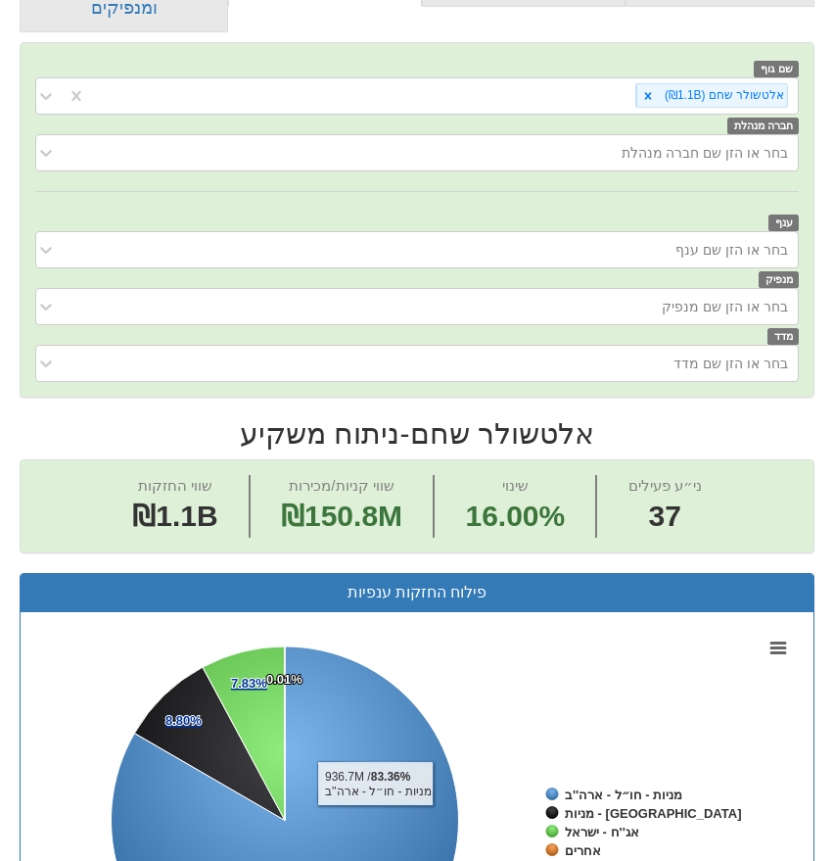
click at [608, 268] on div "מנפיק בחר או הזן שם מנפיק" at bounding box center [417, 296] width 793 height 57
click at [609, 242] on div "בחר או הזן שם ענף" at bounding box center [433, 249] width 732 height 31
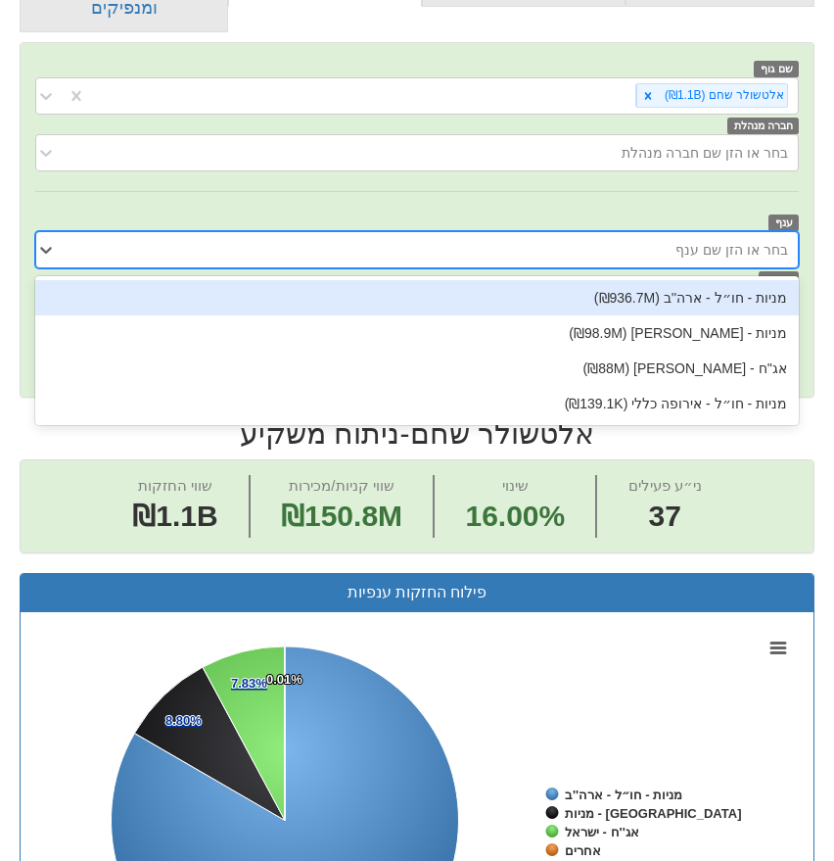
click at [655, 280] on div "מניות - חו״ל - ארה''ב ‎(₪936.7M‎)‎" at bounding box center [417, 297] width 764 height 35
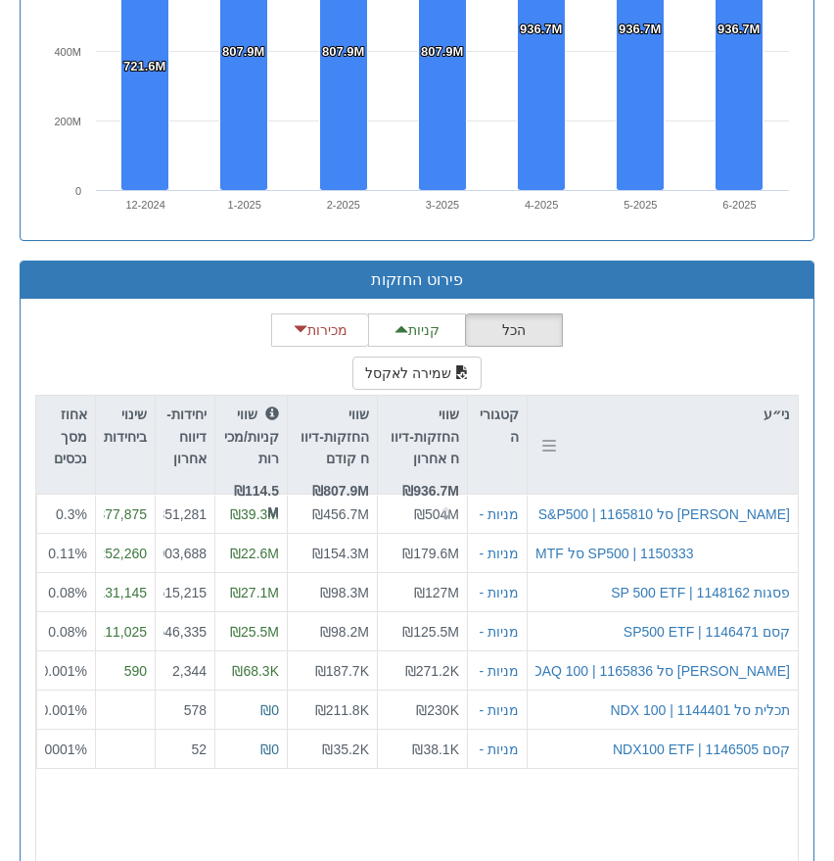
scroll to position [2510, 0]
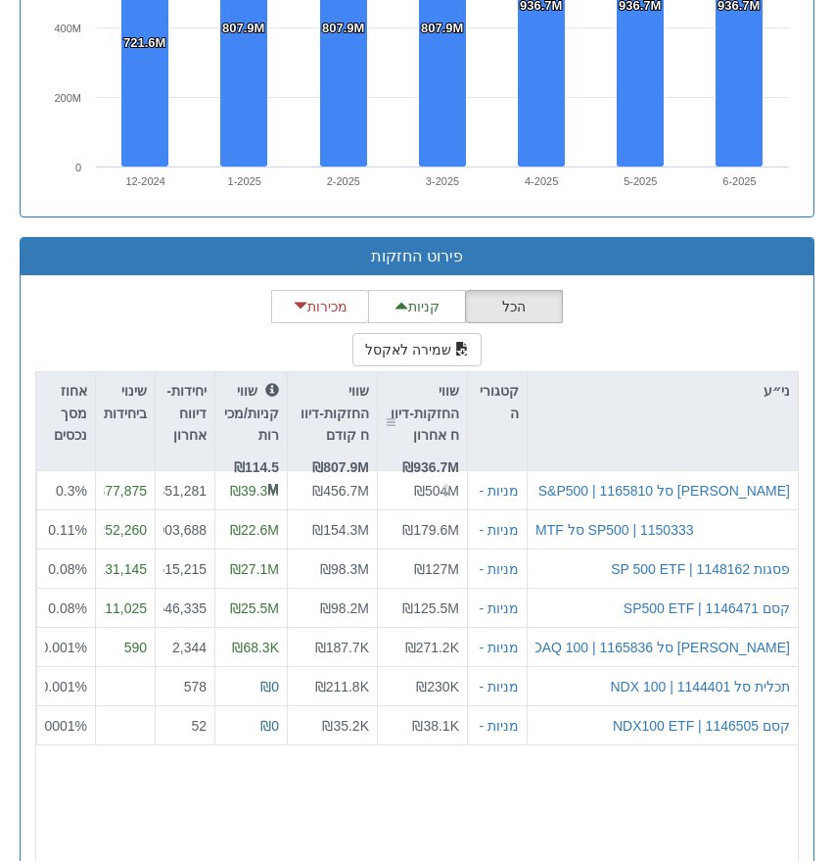
click at [461, 393] on div "שווי החזקות-דיווח אחרון ₪936.7M" at bounding box center [422, 439] width 89 height 135
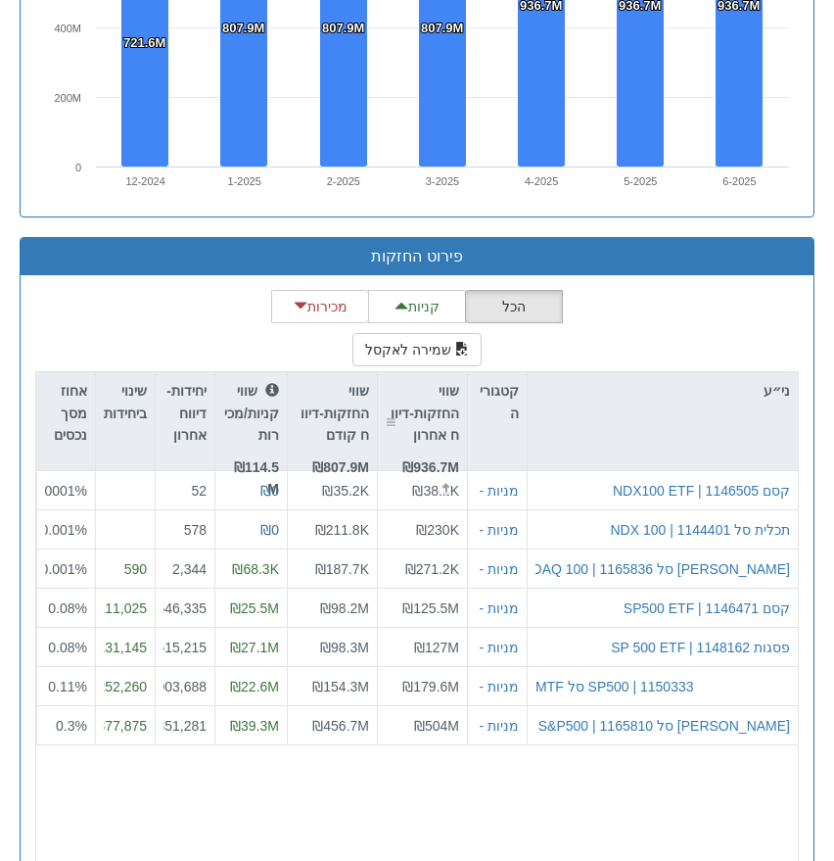
click at [442, 393] on p "שווי החזקות-דיווח אחרון" at bounding box center [422, 413] width 73 height 66
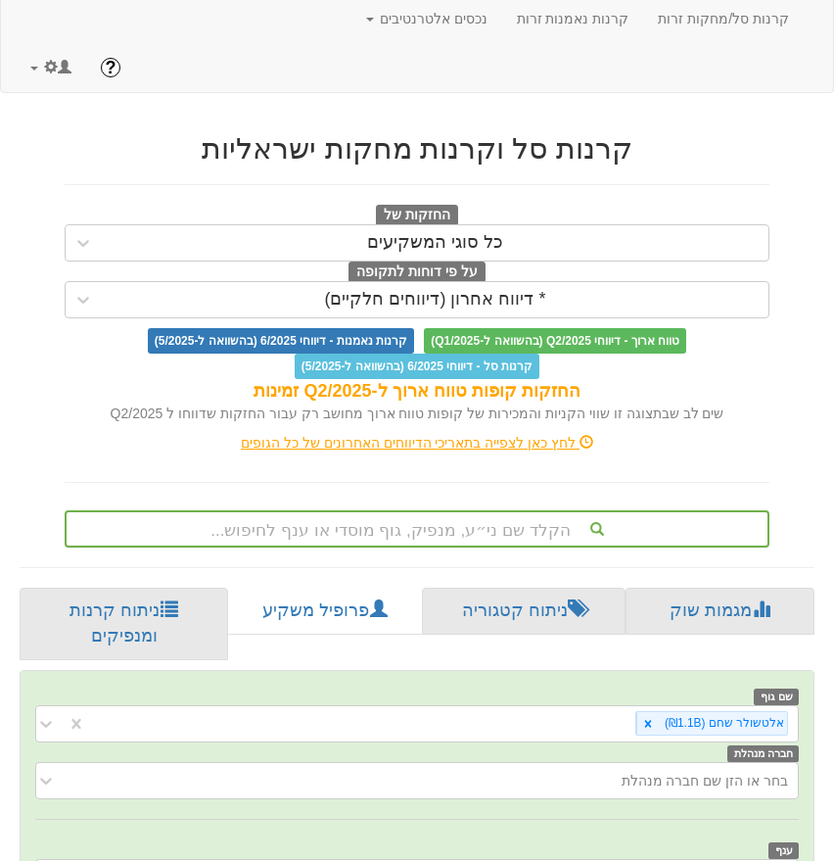
scroll to position [0, 0]
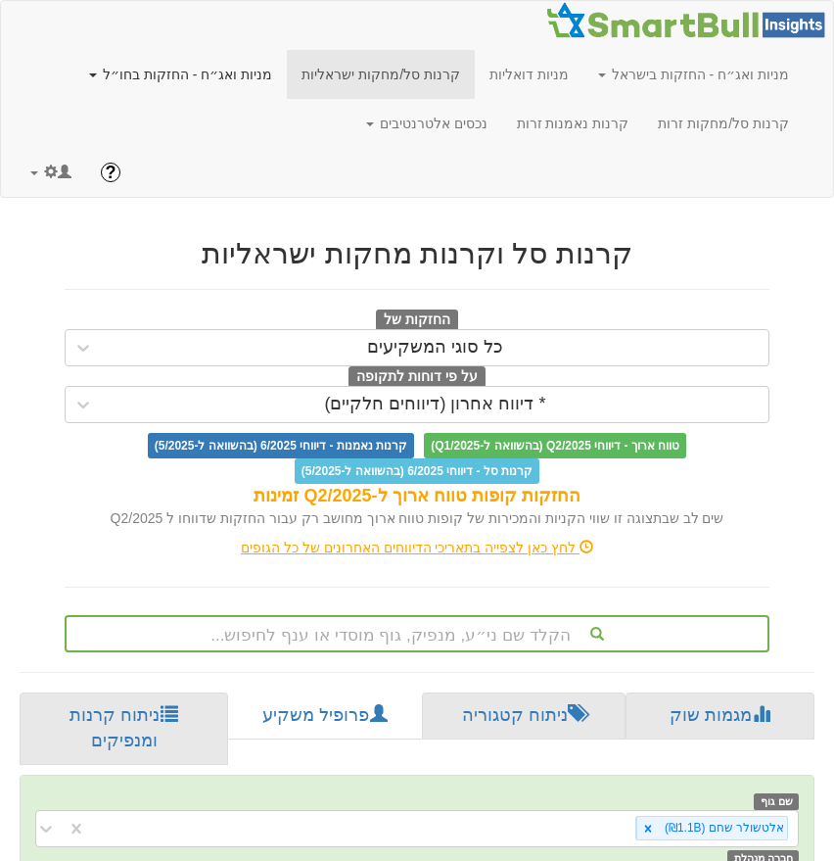
click at [264, 73] on link "מניות ואג״ח - החזקות בחו״ל" at bounding box center [180, 74] width 213 height 49
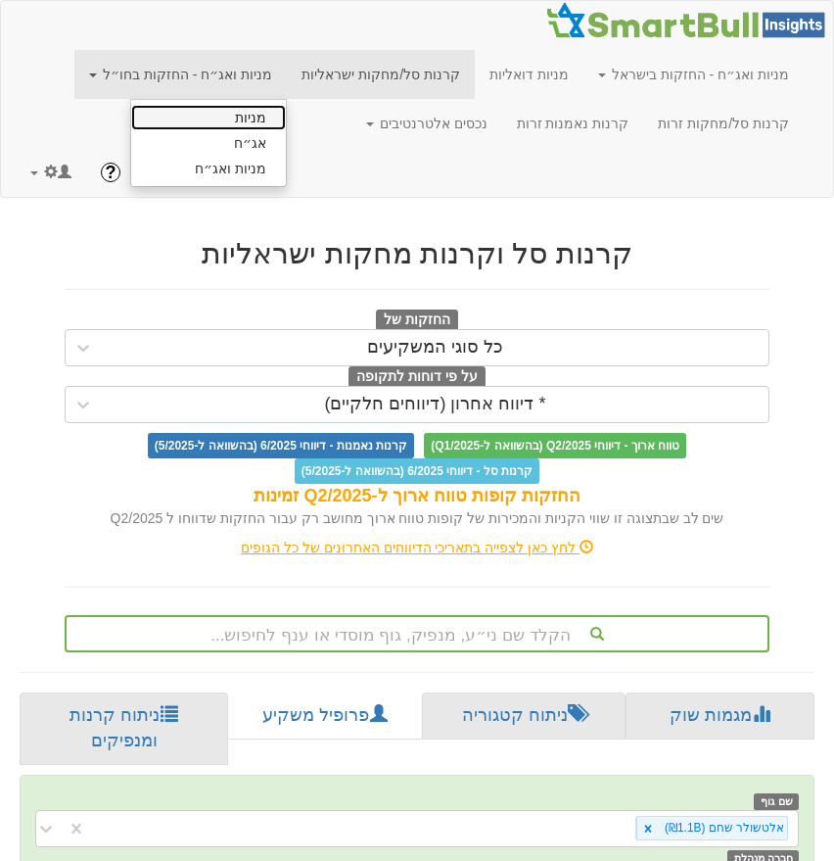
click at [258, 122] on link "מניות" at bounding box center [208, 117] width 155 height 25
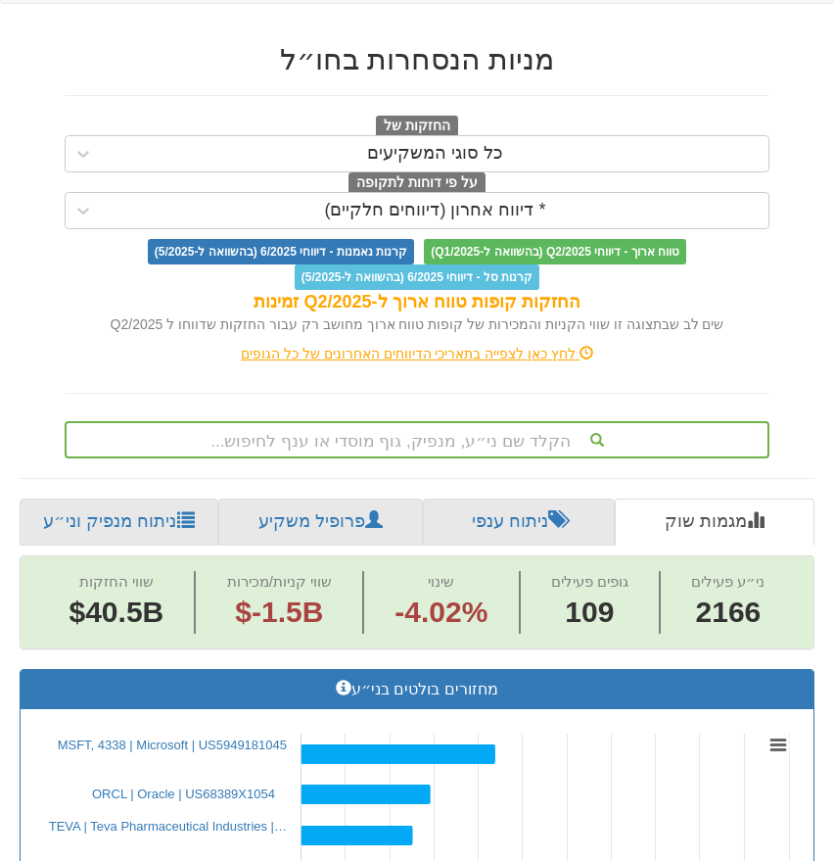
scroll to position [0, 15495]
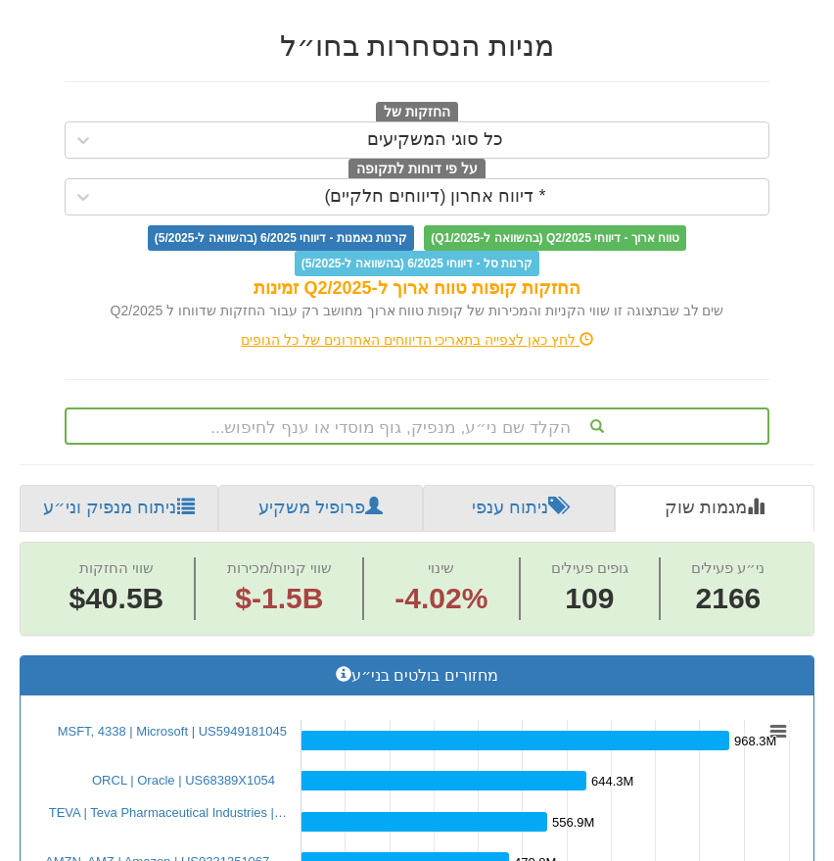
click at [414, 442] on div "הקלד שם ני״ע, מנפיק, גוף מוסדי או ענף לחיפוש..." at bounding box center [417, 425] width 705 height 37
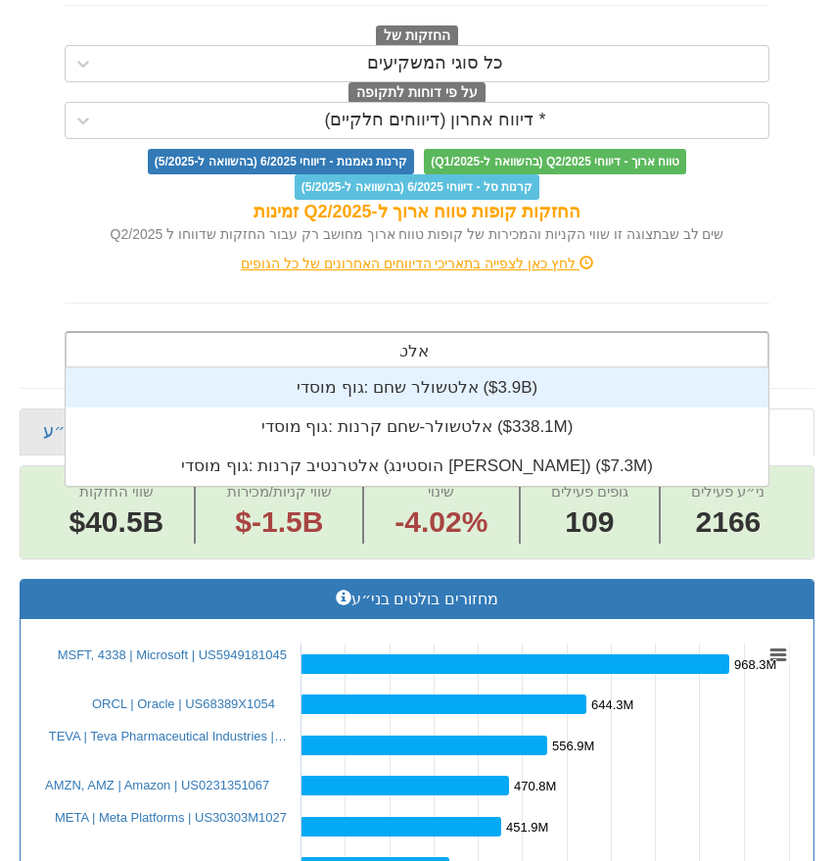
scroll to position [118, 0]
type input "אלט"
click at [424, 368] on div "[PERSON_NAME]" at bounding box center [417, 349] width 705 height 37
click at [423, 376] on div "גוף מוסדי: ‎אלטשולר שחם ‎($3.9B)‏" at bounding box center [417, 387] width 703 height 39
